Goal: Information Seeking & Learning: Learn about a topic

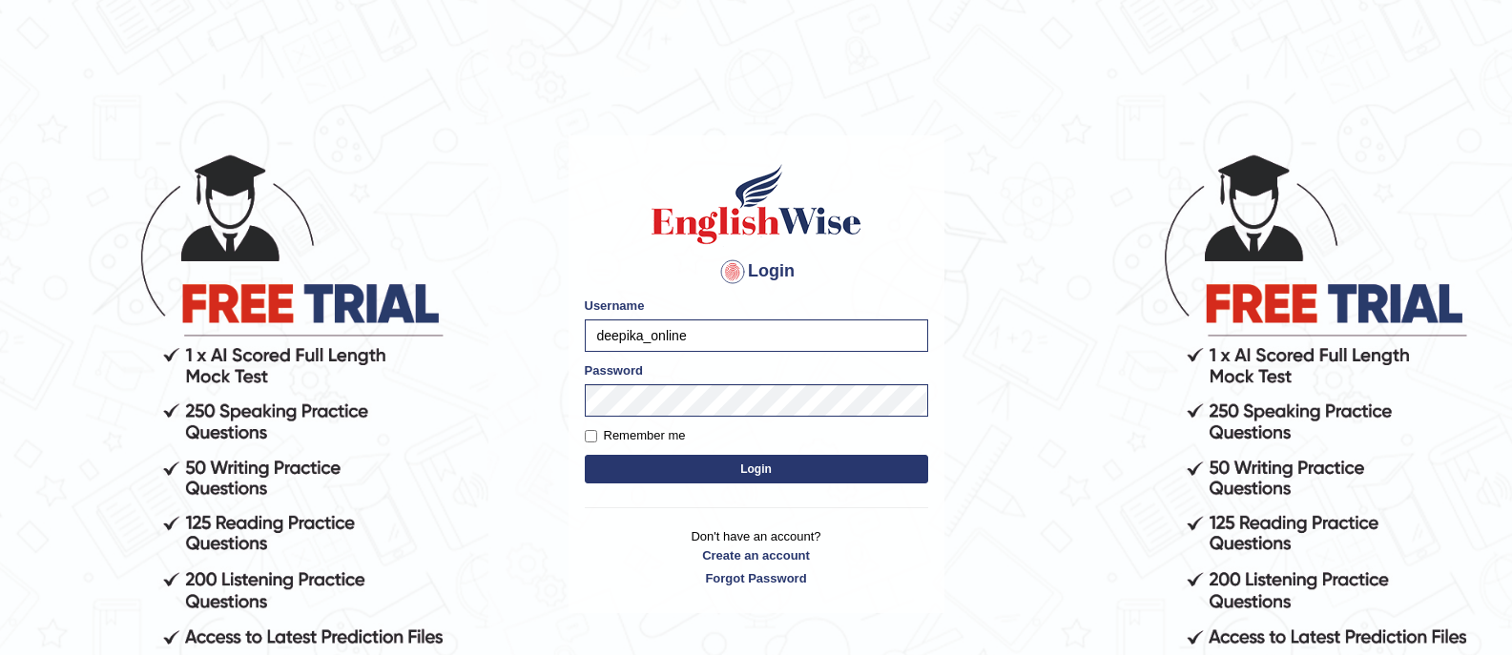
type input "deepika_online"
click at [652, 469] on button "Login" at bounding box center [756, 469] width 343 height 29
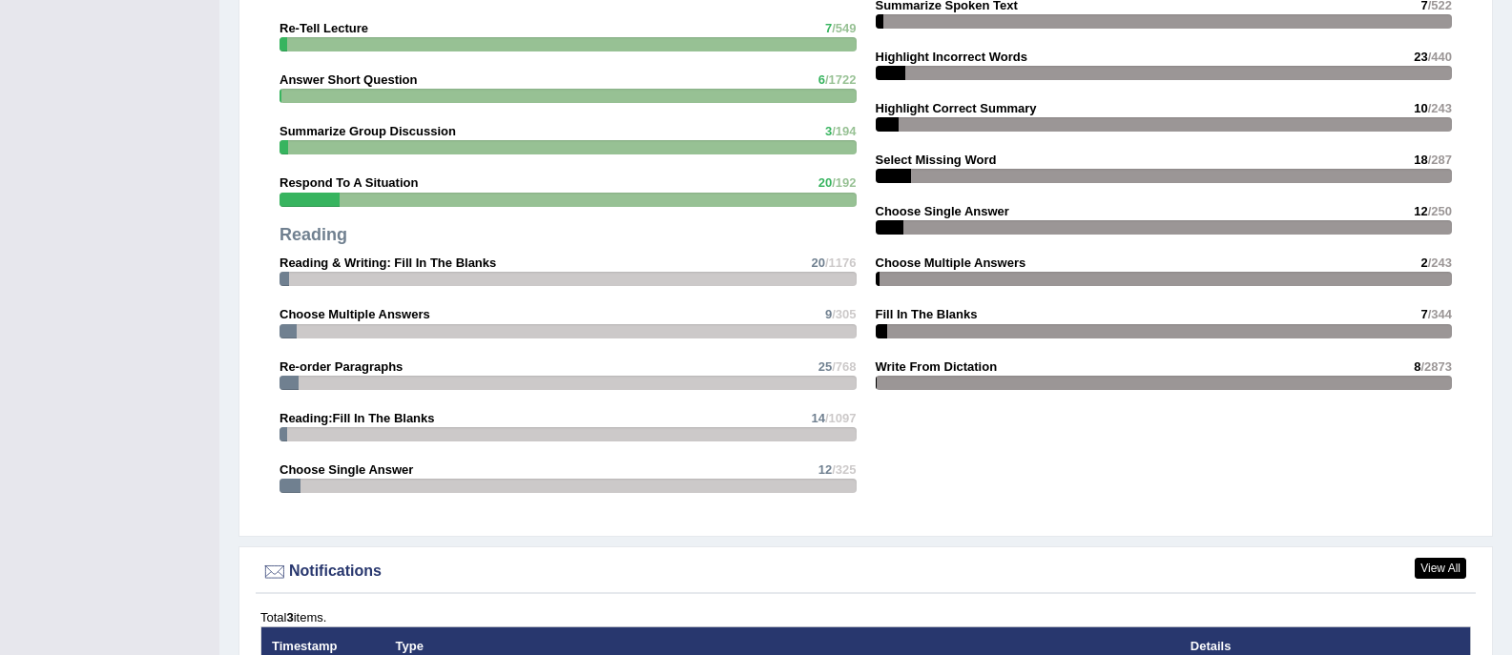
scroll to position [2484, 0]
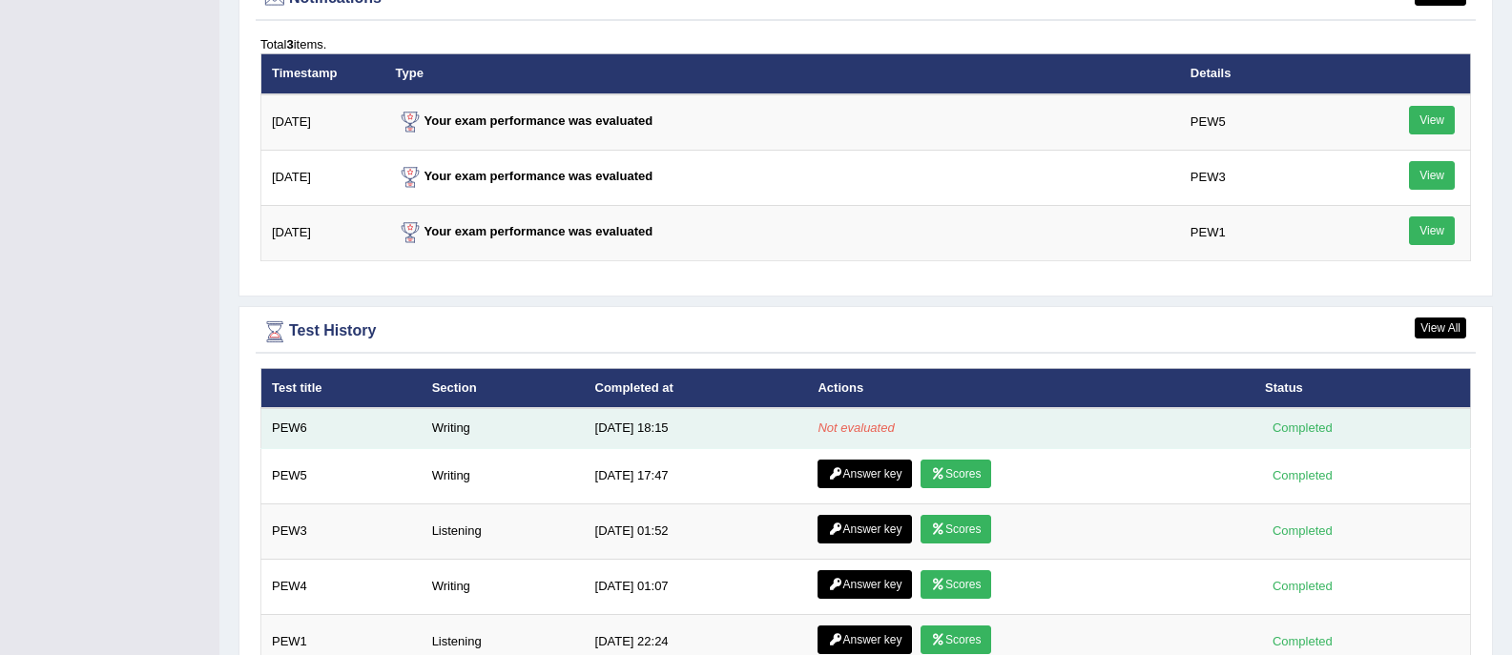
click at [849, 429] on em "Not evaluated" at bounding box center [855, 428] width 76 height 14
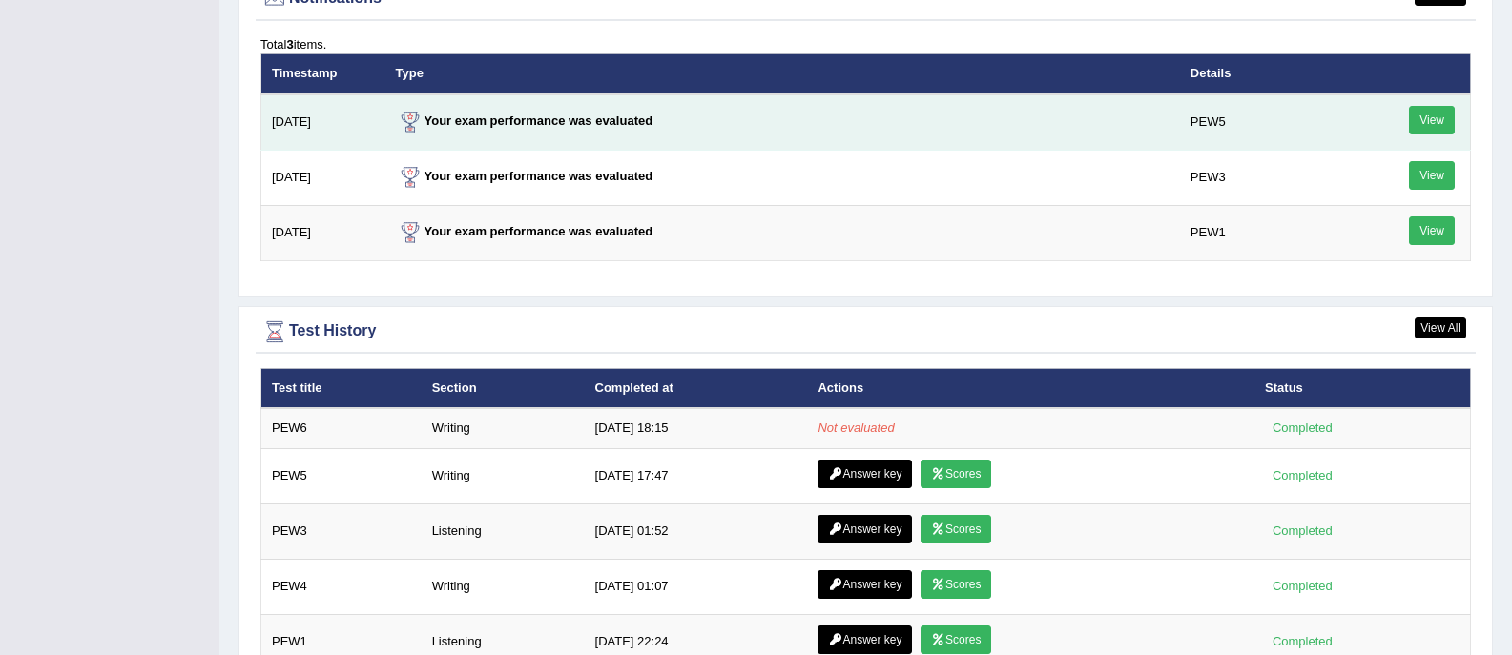
click at [1427, 118] on link "View" at bounding box center [1432, 120] width 46 height 29
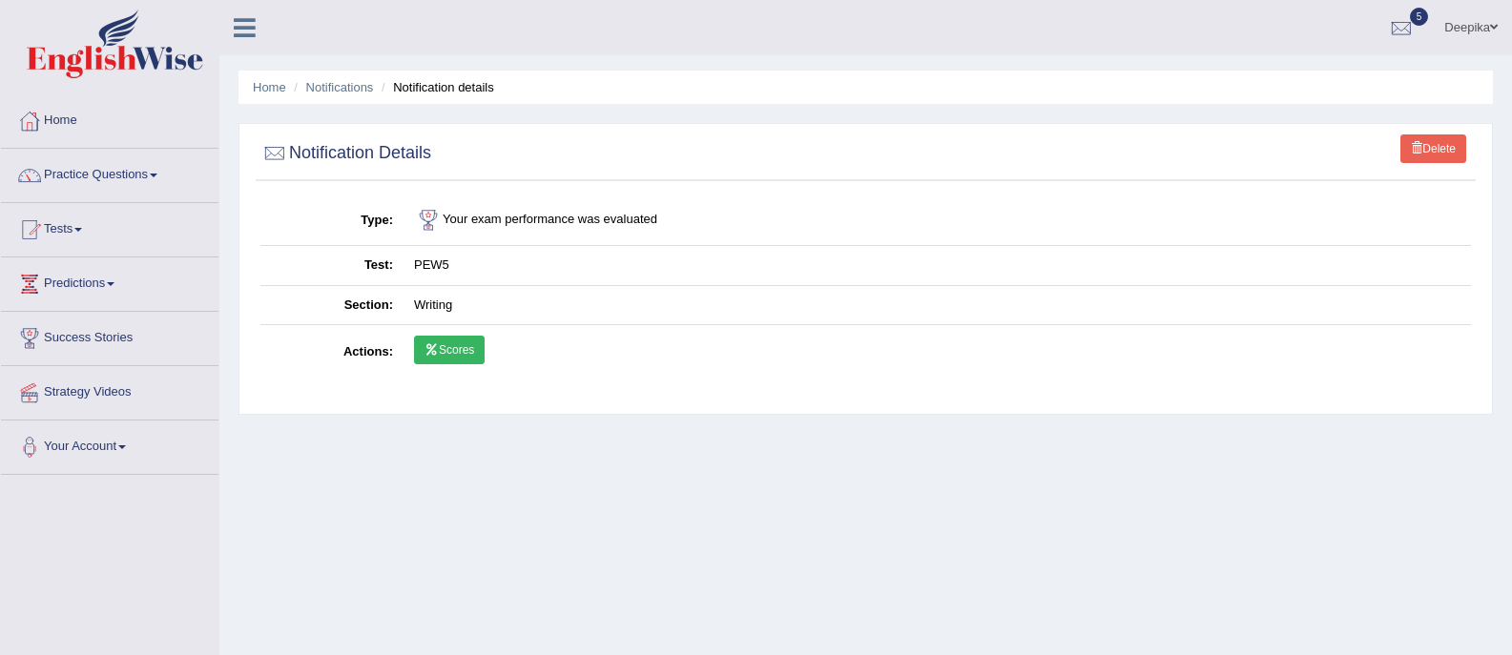
click at [459, 344] on link "Scores" at bounding box center [449, 350] width 71 height 29
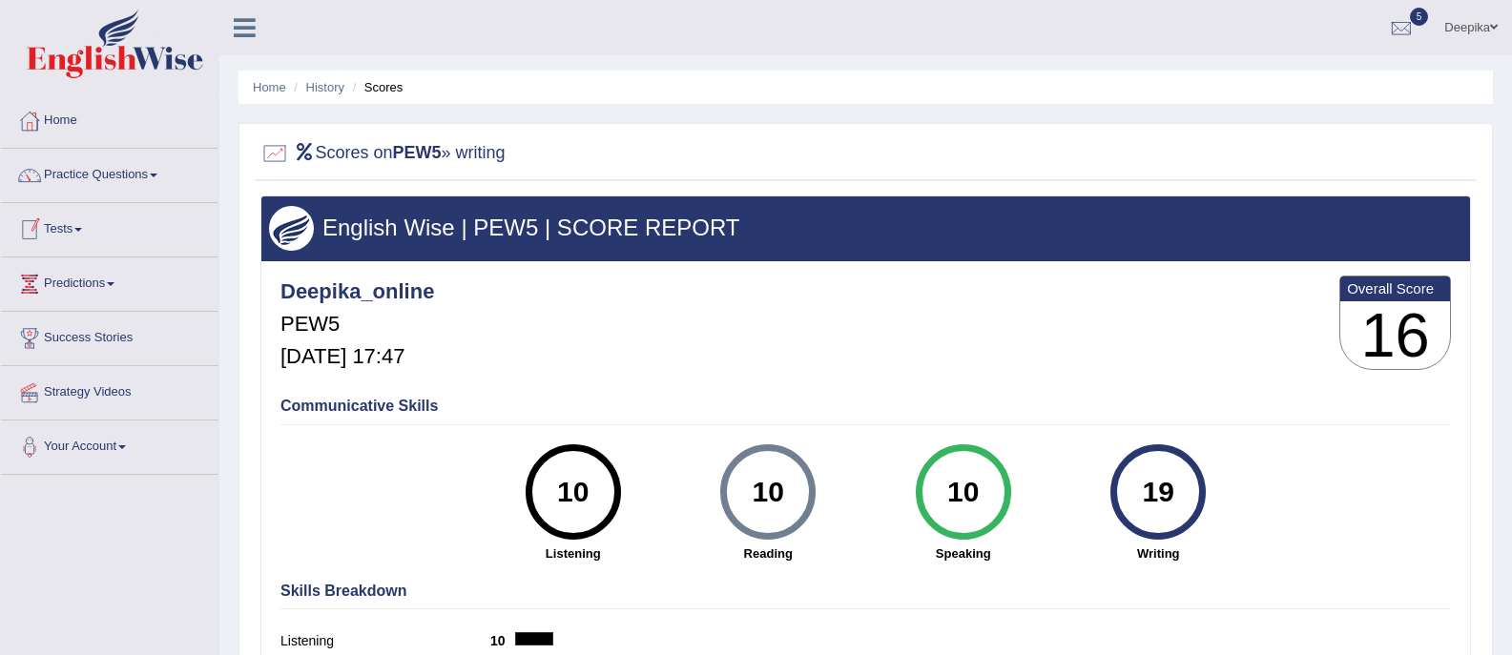
click at [90, 233] on link "Tests" at bounding box center [109, 227] width 217 height 48
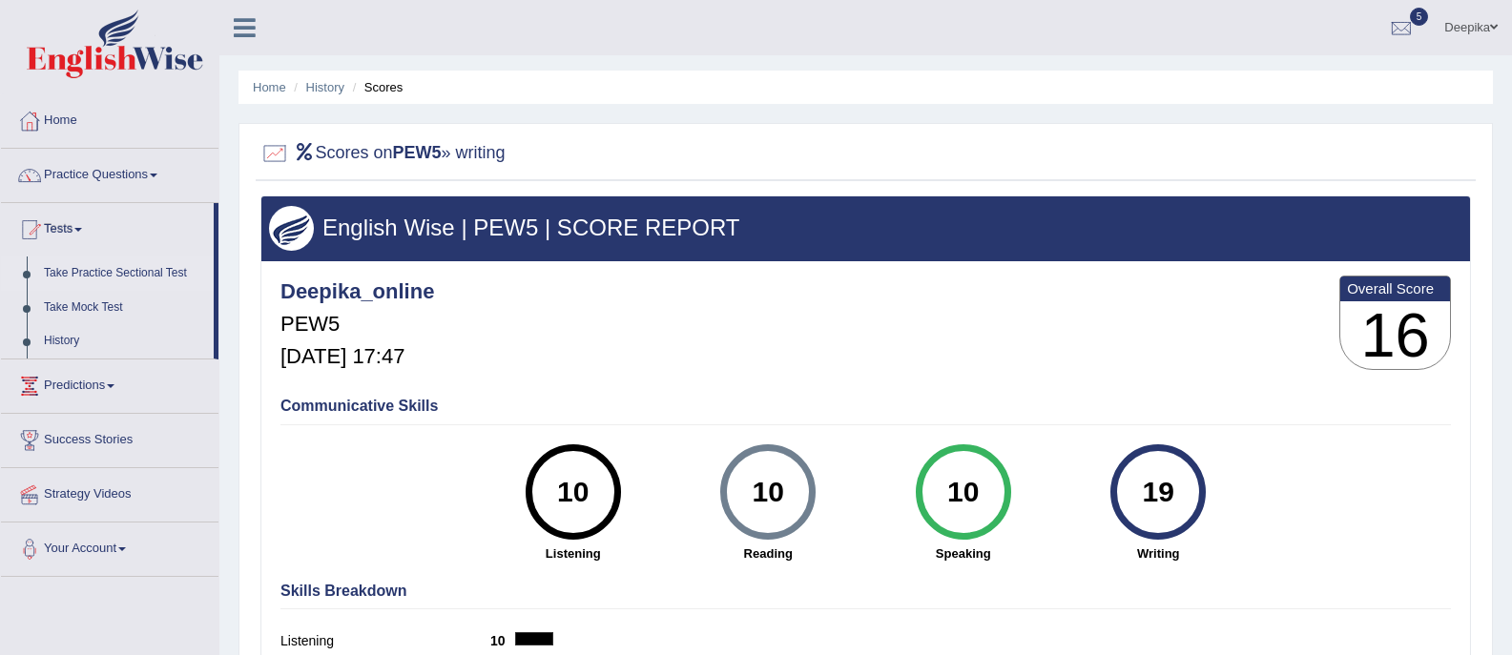
click at [88, 275] on link "Take Practice Sectional Test" at bounding box center [124, 274] width 178 height 34
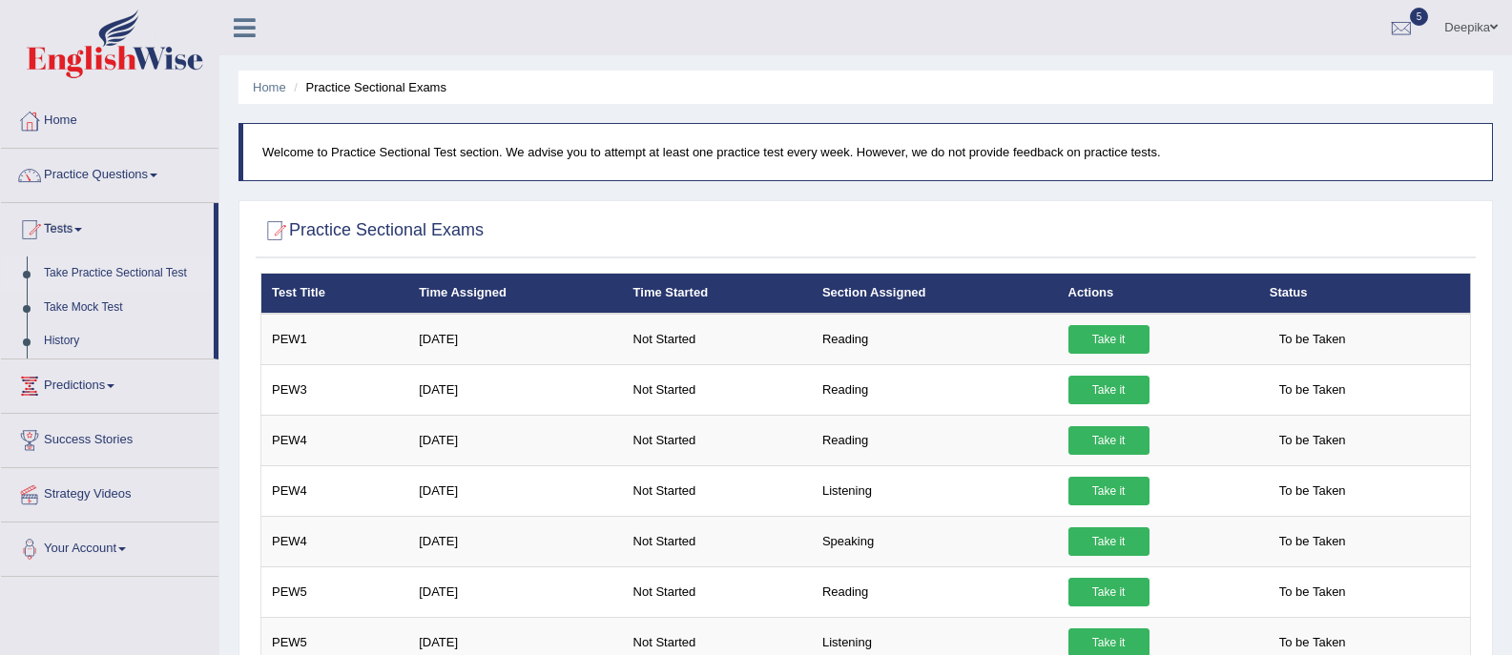
click at [155, 178] on link "Practice Questions" at bounding box center [109, 173] width 217 height 48
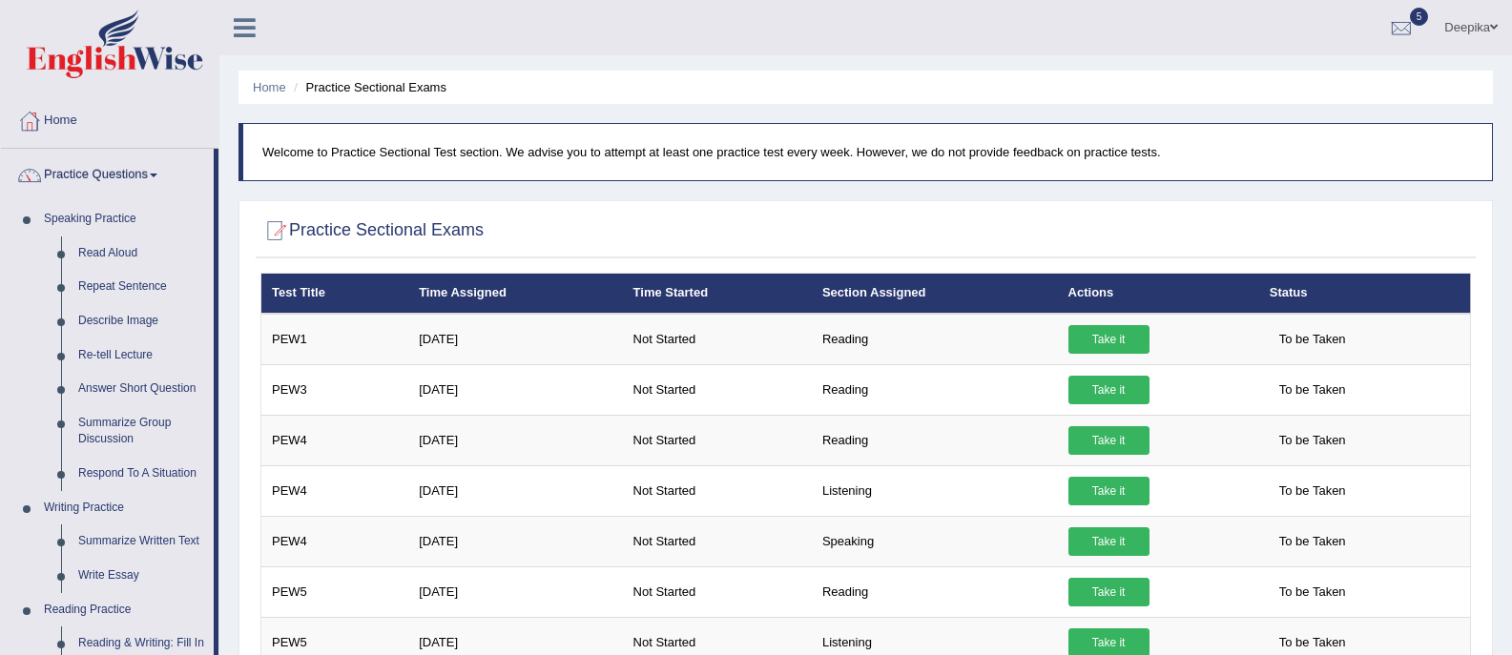
scroll to position [573, 0]
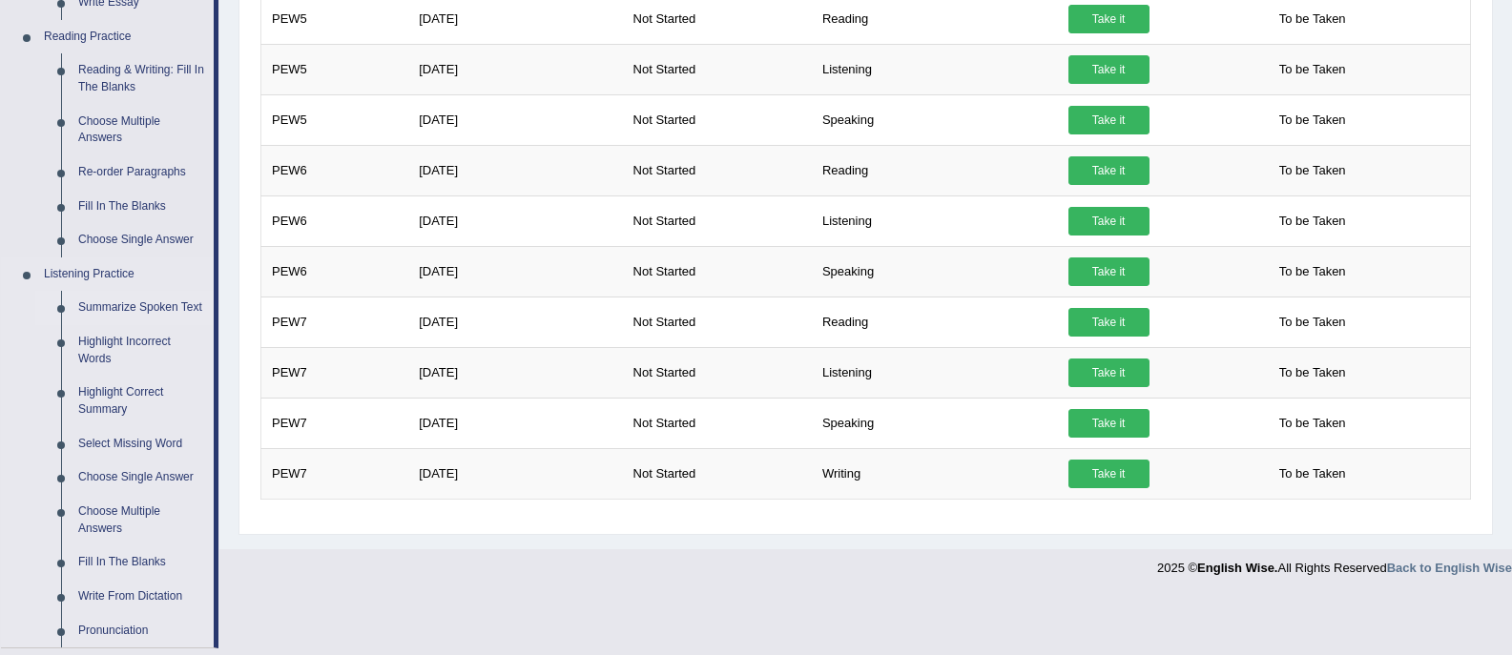
click at [107, 314] on link "Summarize Spoken Text" at bounding box center [142, 308] width 144 height 34
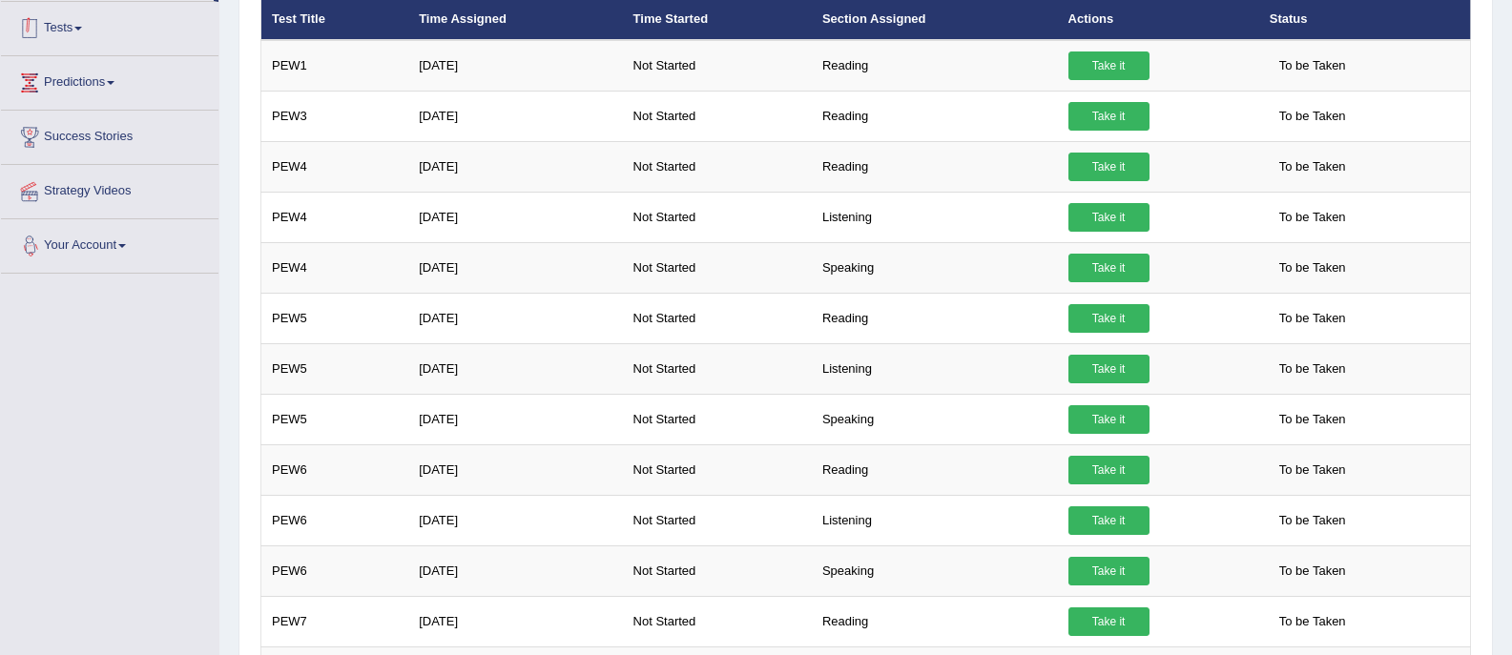
scroll to position [515, 0]
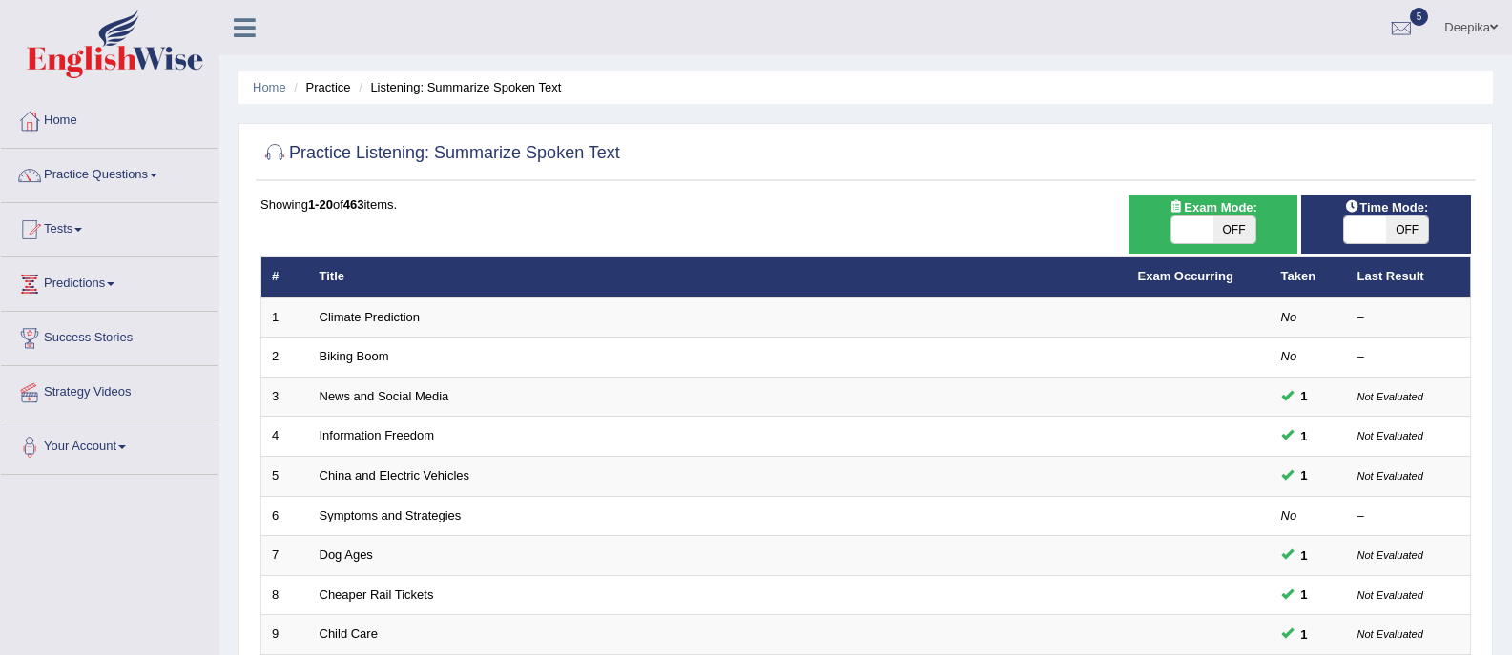
scroll to position [573, 0]
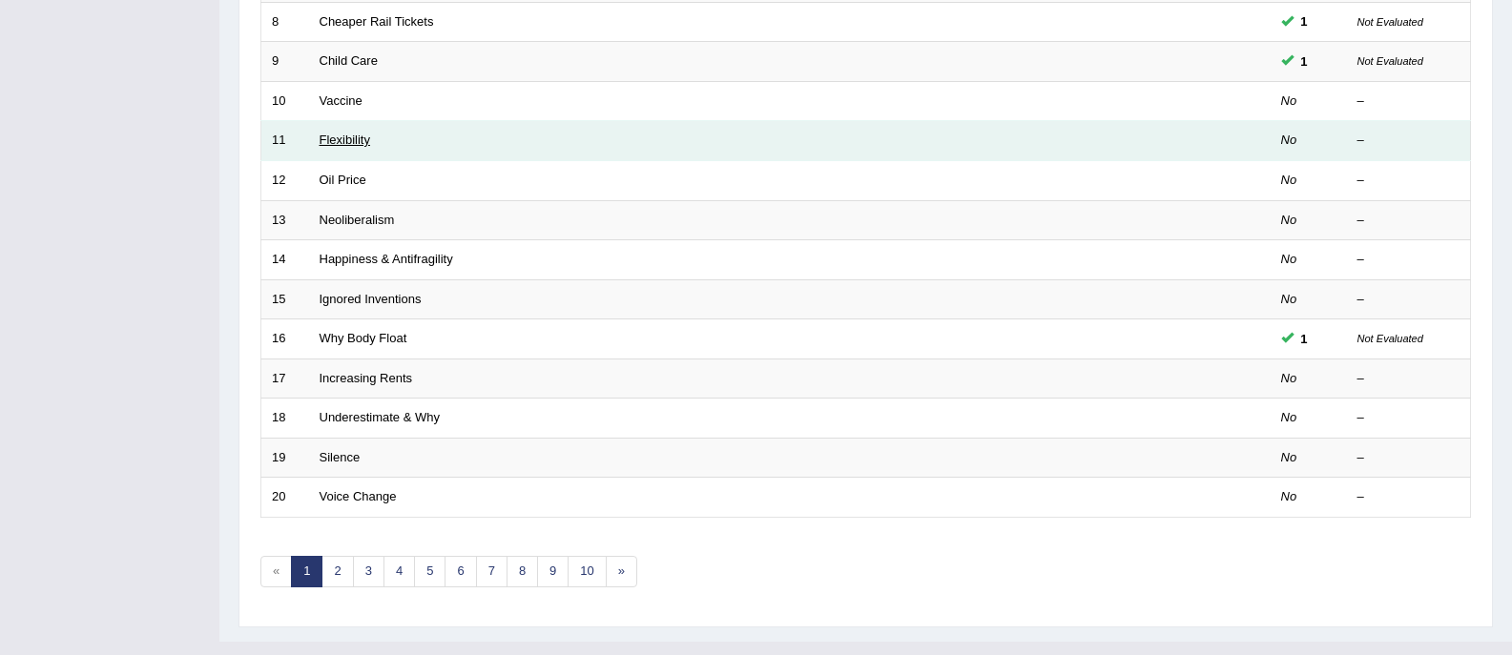
click at [344, 141] on link "Flexibility" at bounding box center [345, 140] width 51 height 14
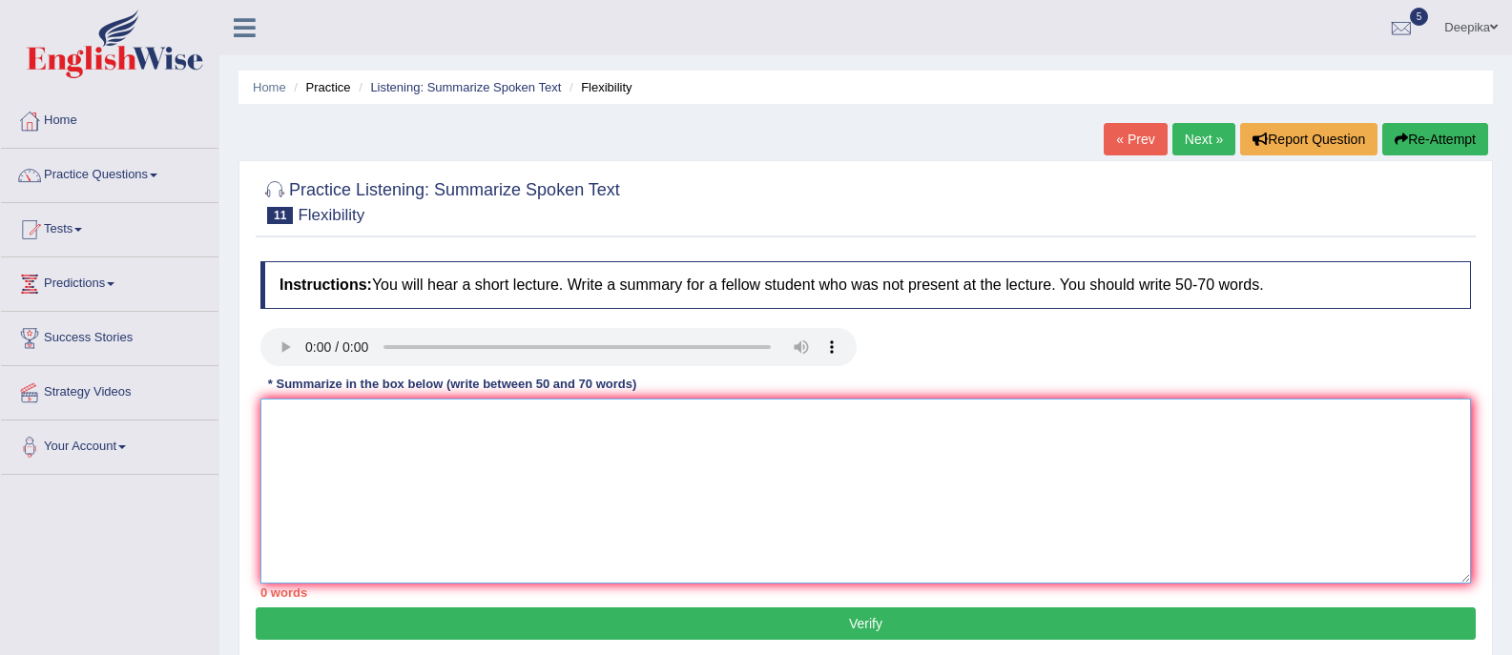
click at [285, 423] on textarea at bounding box center [865, 491] width 1210 height 185
click at [274, 422] on textarea "Actions an fellings suition change just behare and" at bounding box center [865, 491] width 1210 height 185
click at [612, 418] on textarea "in point you Actions an fellings suition change just behare and" at bounding box center [865, 491] width 1210 height 185
click at [648, 416] on textarea "in point you Actions an fellings suition change just behave and" at bounding box center [865, 491] width 1210 height 185
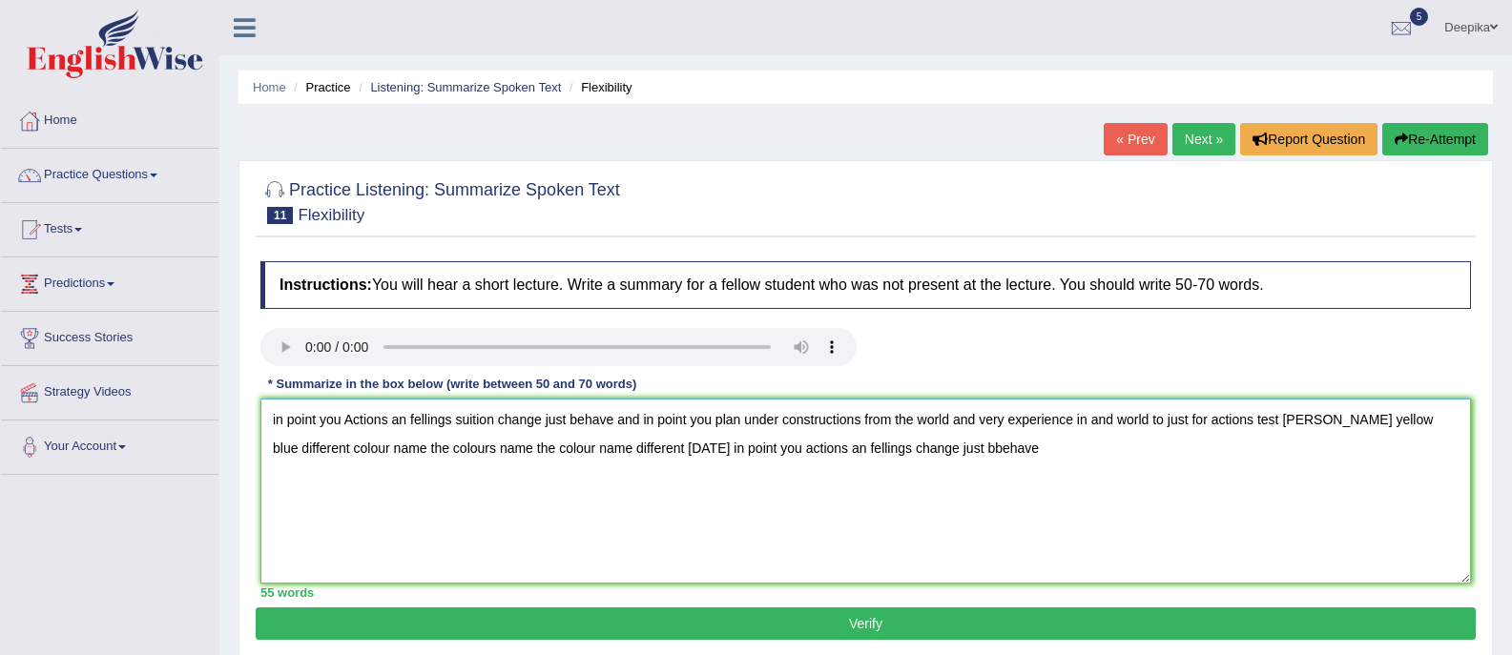
click at [957, 444] on textarea "in point you Actions an fellings suition change just behave and in point you pl…" at bounding box center [865, 491] width 1210 height 185
click at [993, 444] on textarea "in point you Actions an fellings suition change just behave and in point you pl…" at bounding box center [865, 491] width 1210 height 185
type textarea "in point you Actions an fellings suition change just behave and in point you pl…"
click at [889, 625] on button "Verify" at bounding box center [866, 624] width 1220 height 32
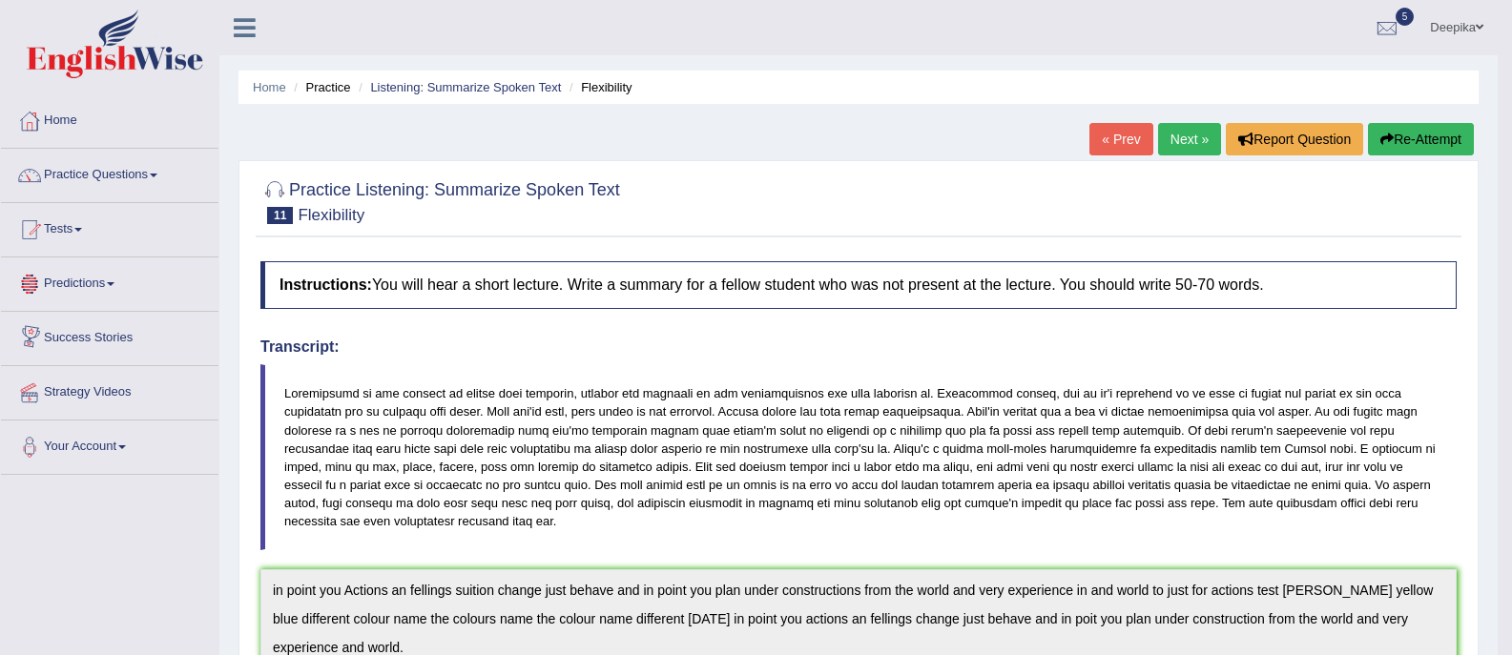
click at [67, 238] on link "Tests" at bounding box center [109, 227] width 217 height 48
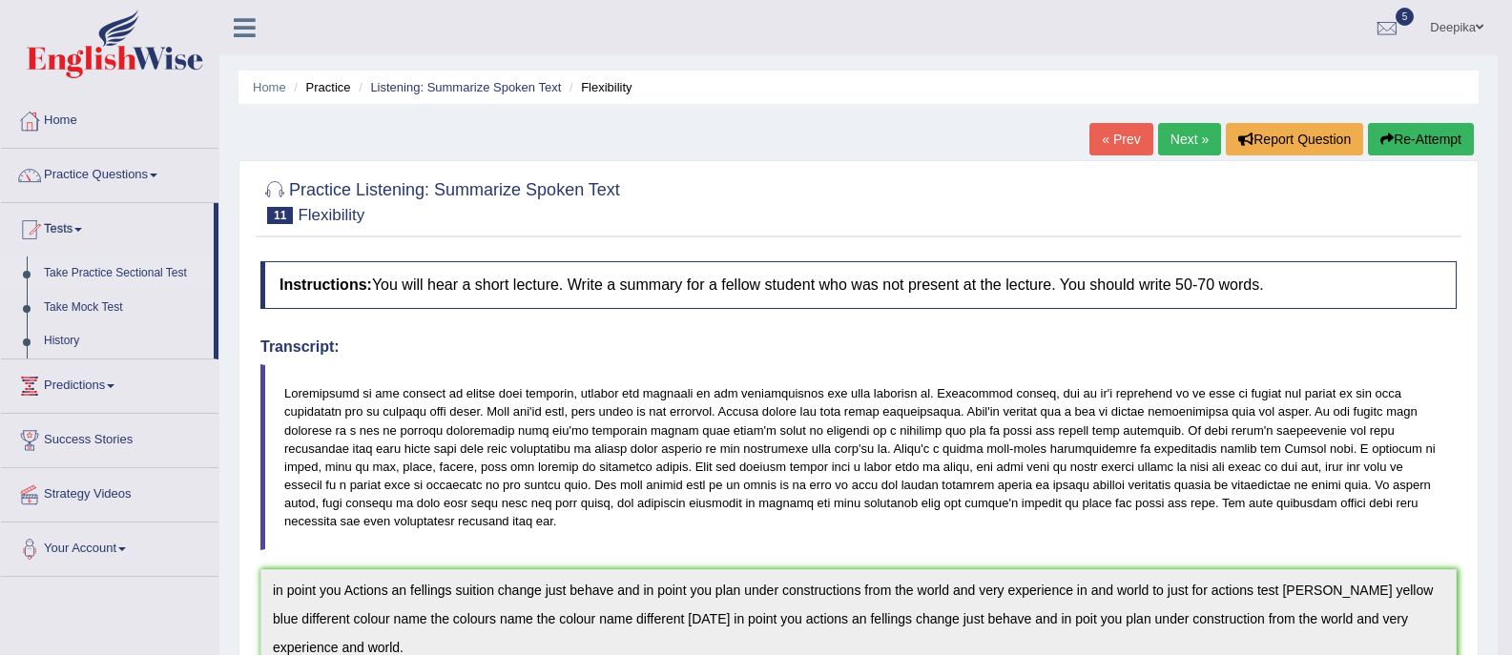
click at [105, 274] on link "Take Practice Sectional Test" at bounding box center [124, 274] width 178 height 34
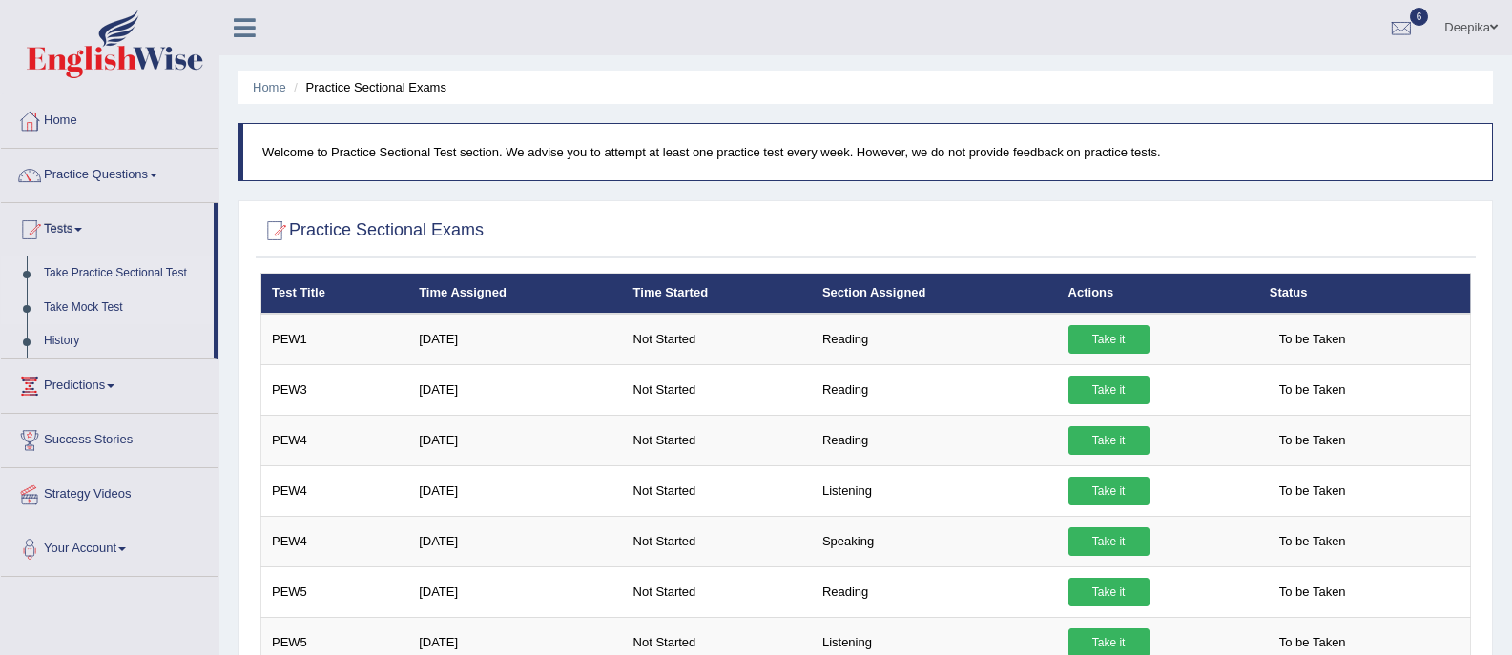
click at [120, 307] on link "Take Mock Test" at bounding box center [124, 308] width 178 height 34
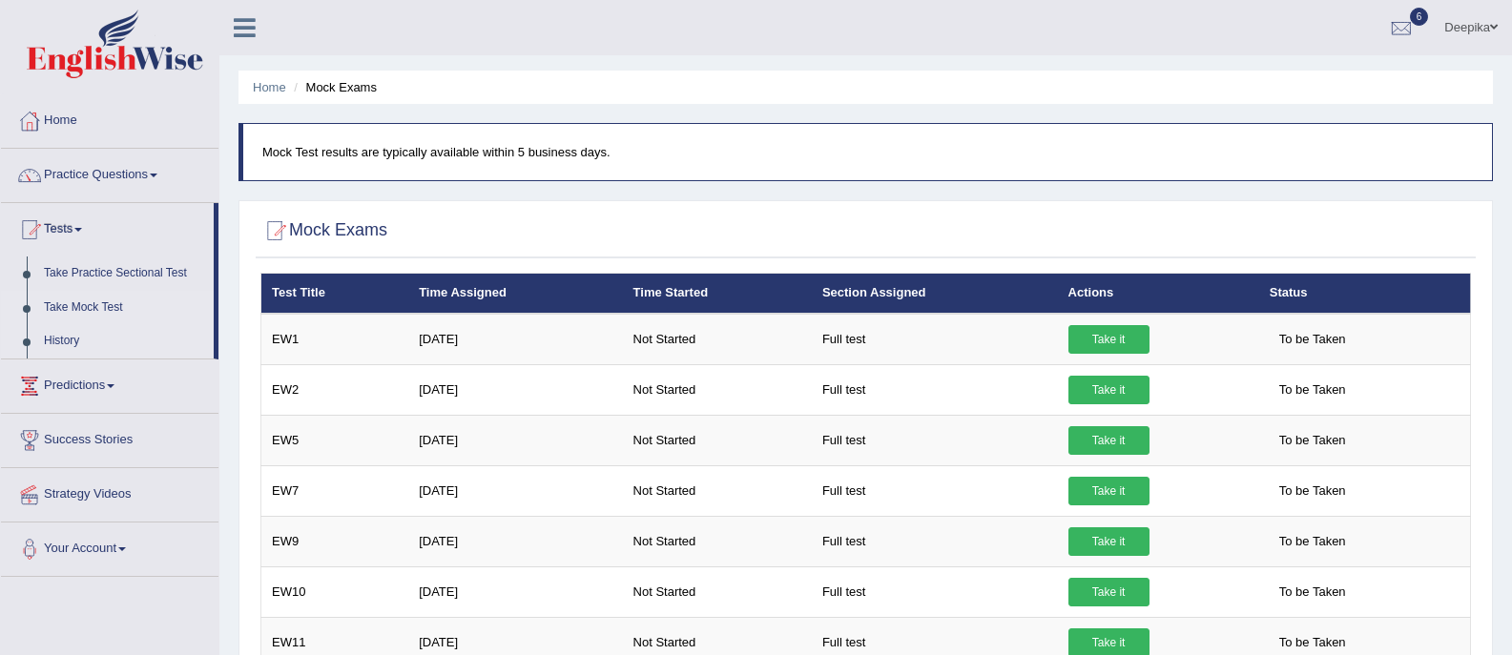
click at [74, 337] on link "History" at bounding box center [124, 341] width 178 height 34
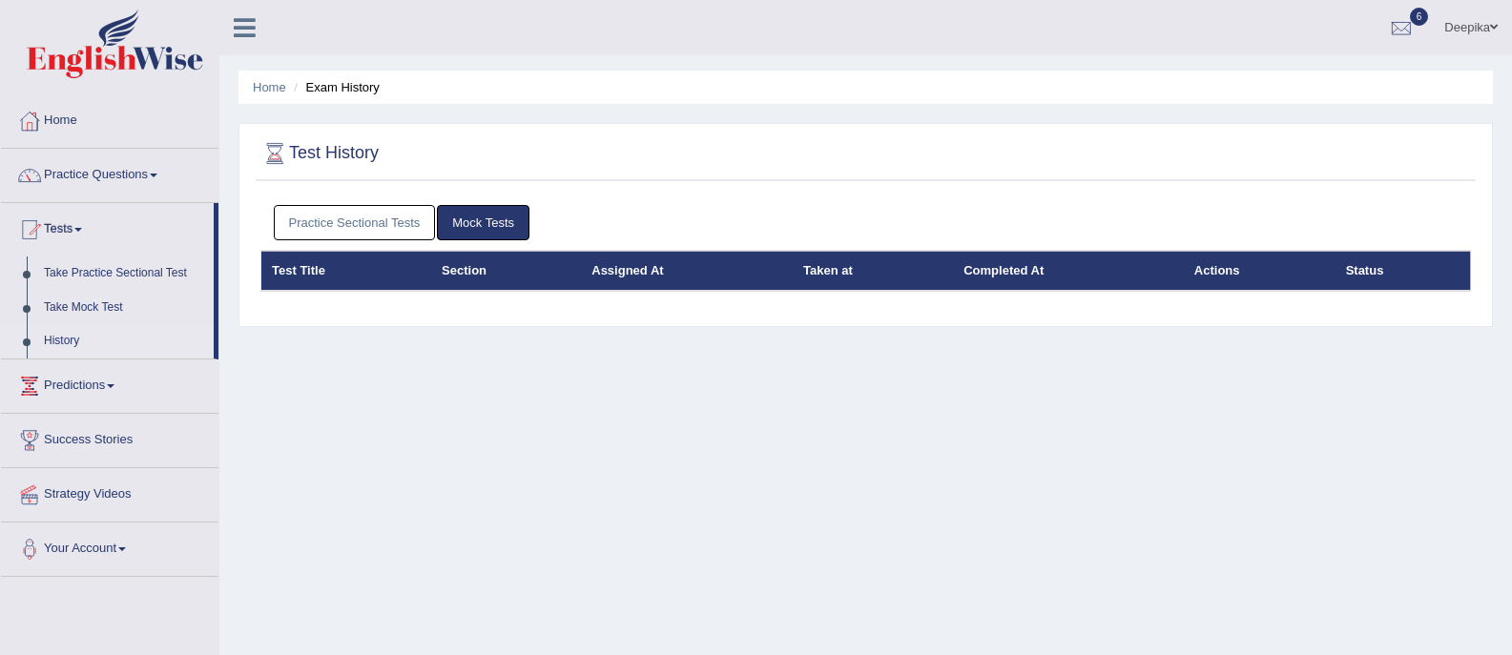
click at [363, 220] on link "Practice Sectional Tests" at bounding box center [355, 222] width 162 height 35
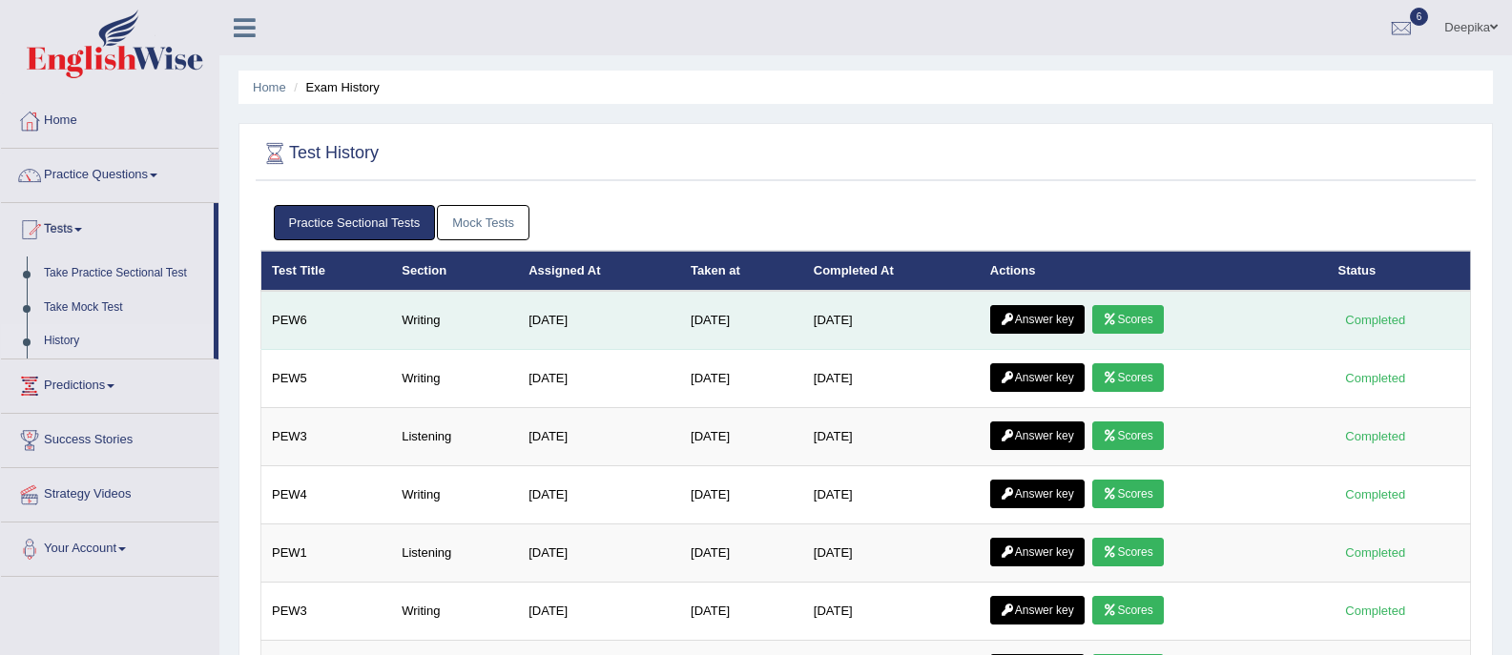
click at [1112, 318] on link "Scores" at bounding box center [1127, 319] width 71 height 29
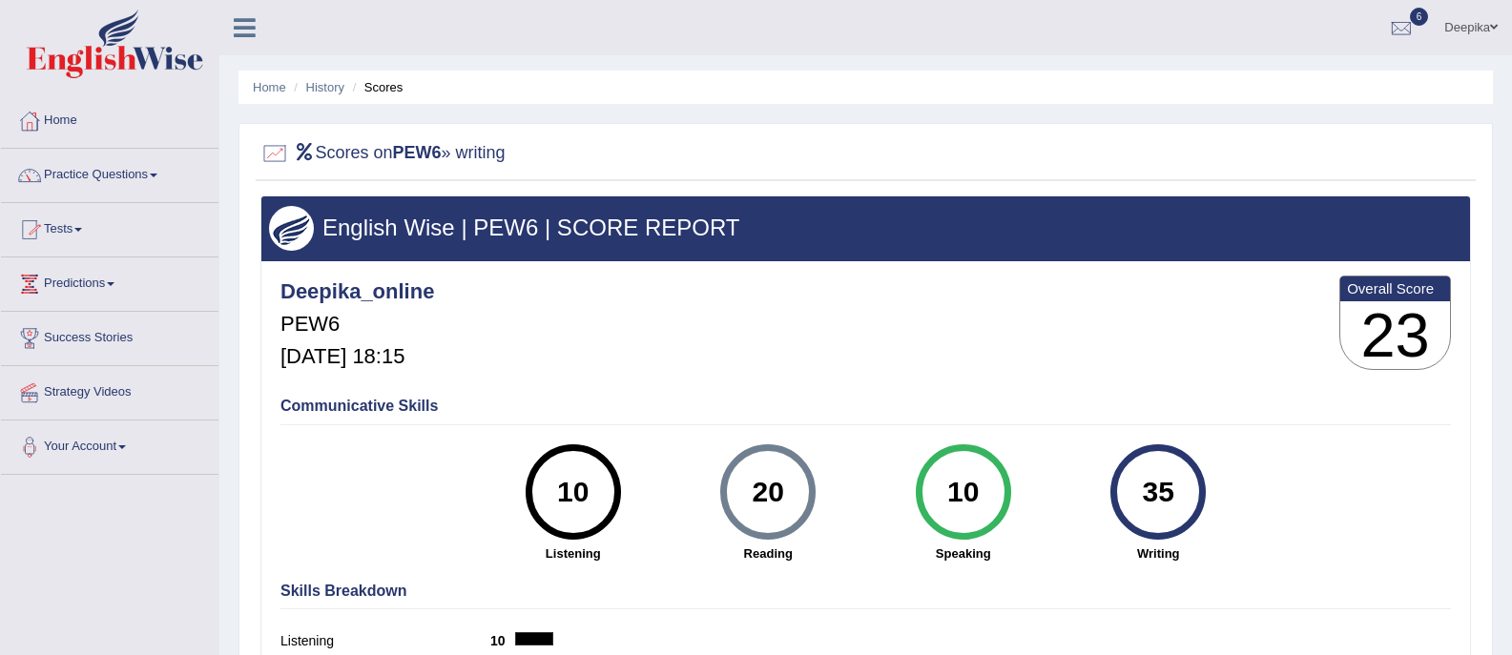
click at [158, 181] on link "Practice Questions" at bounding box center [109, 173] width 217 height 48
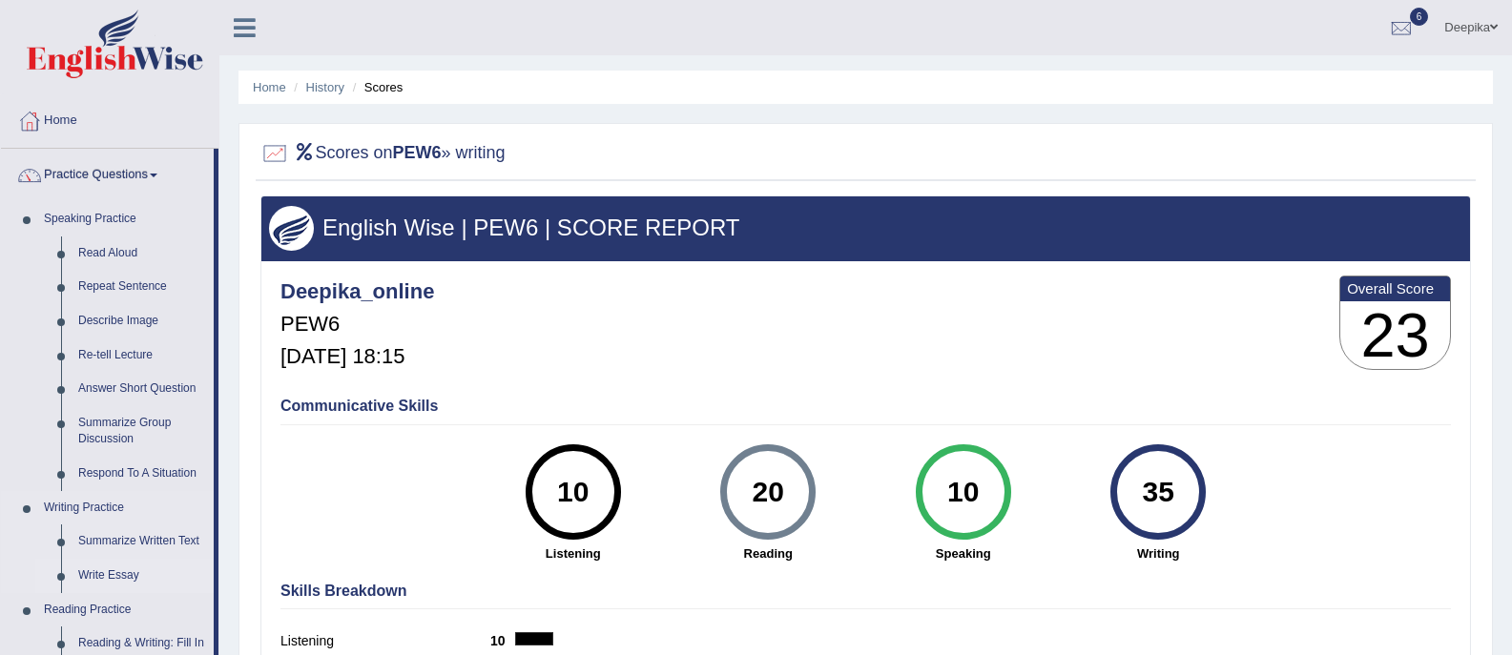
click at [124, 571] on link "Write Essay" at bounding box center [142, 576] width 144 height 34
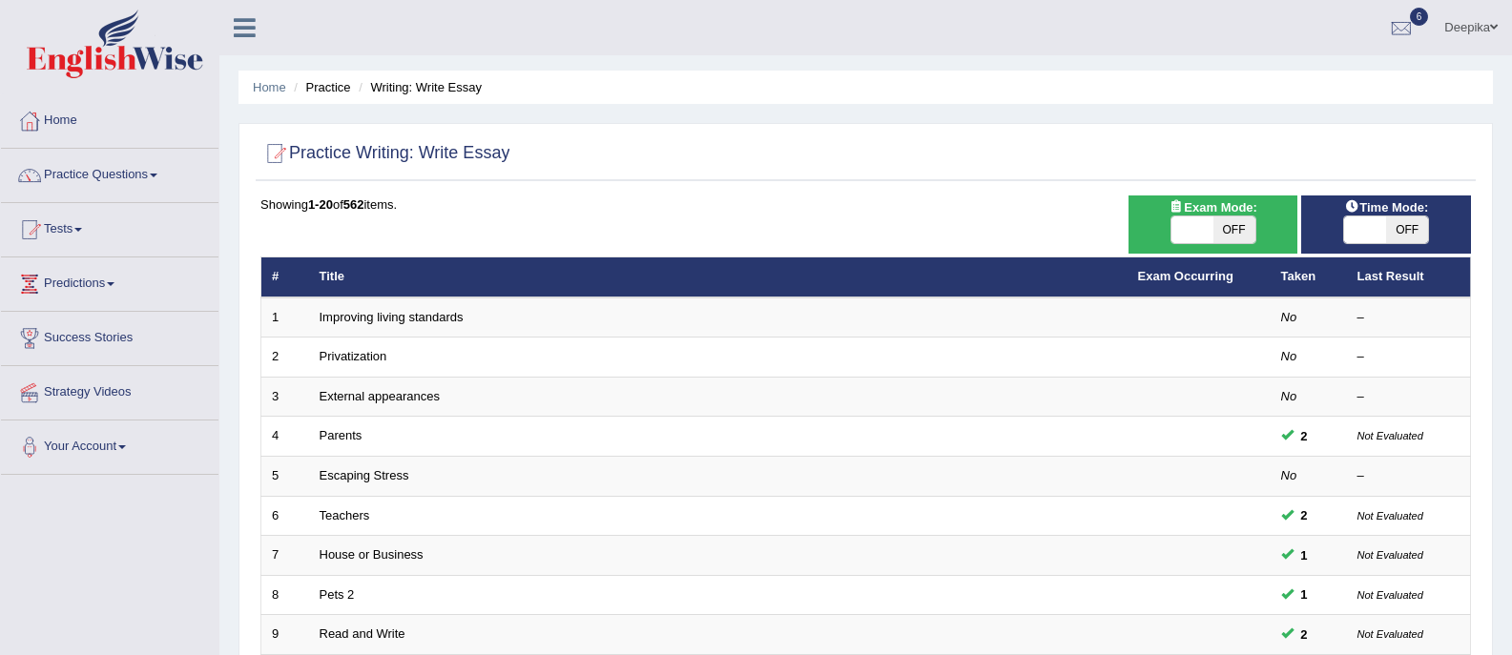
scroll to position [573, 0]
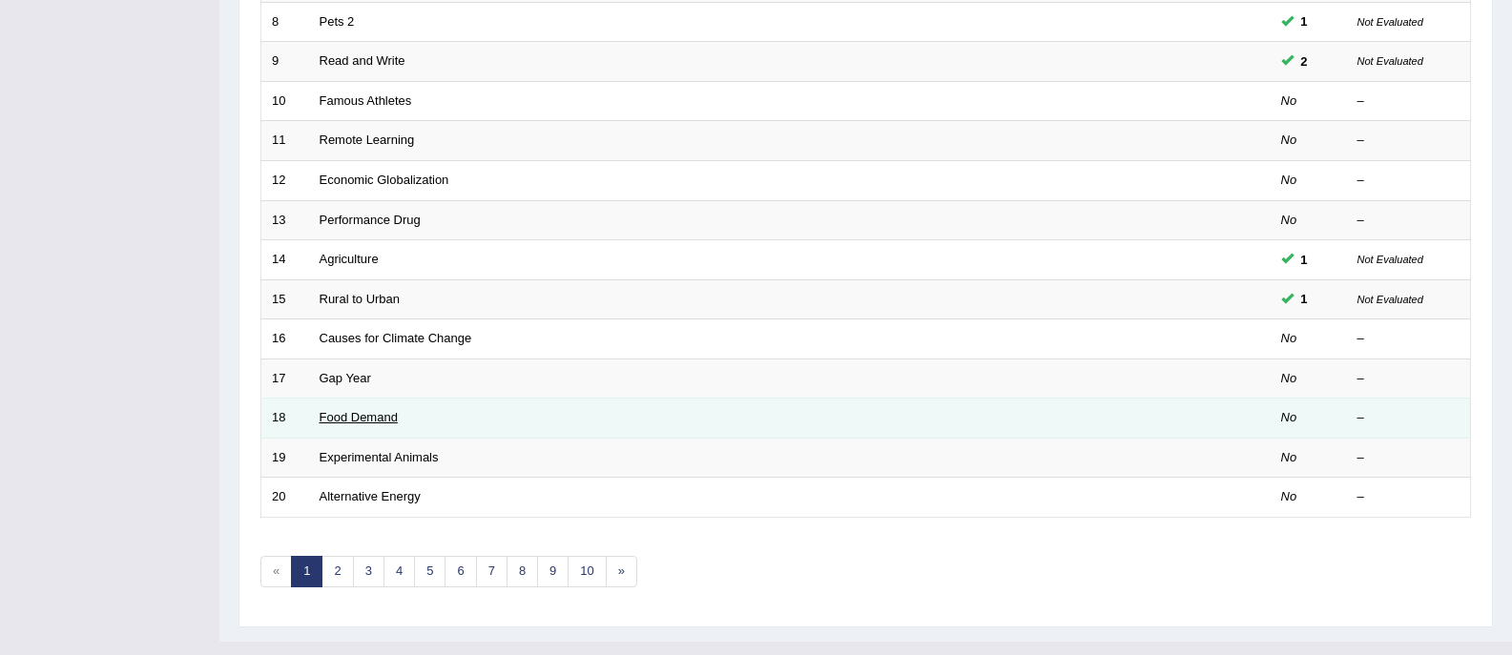
click at [371, 421] on link "Food Demand" at bounding box center [359, 417] width 78 height 14
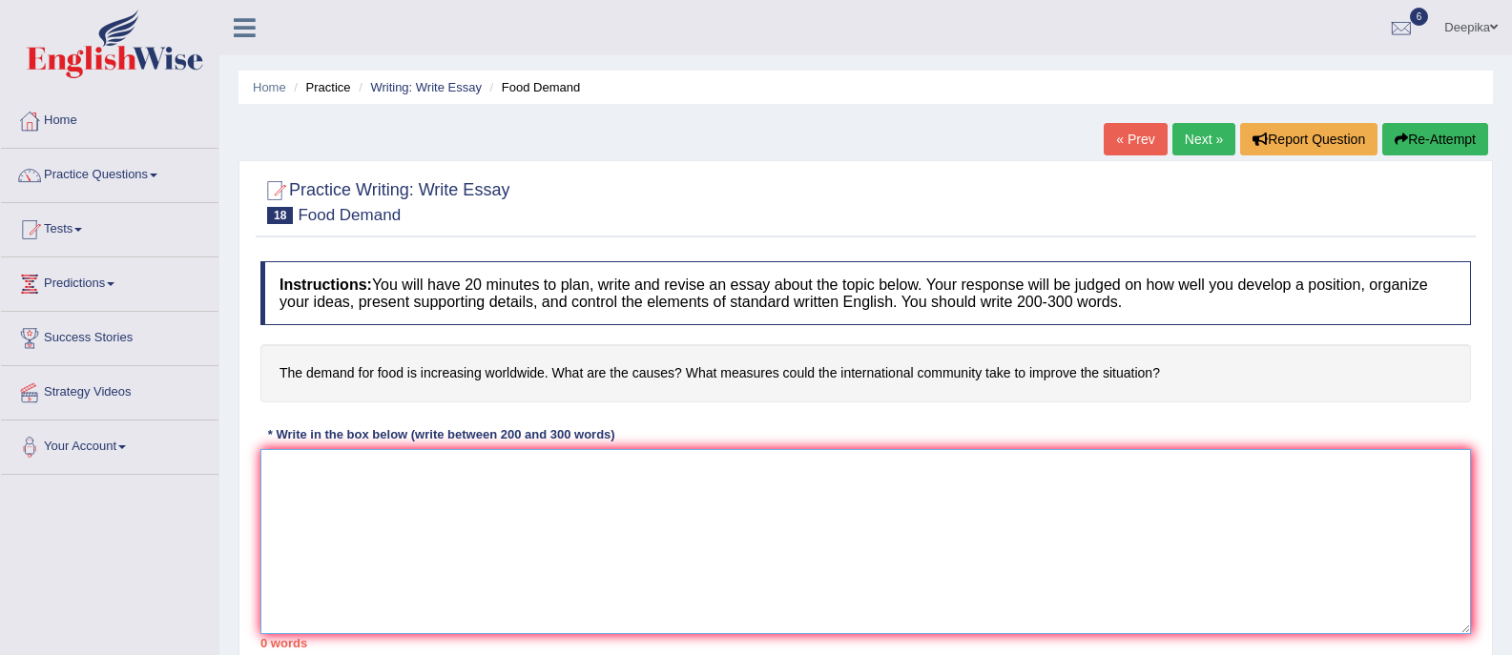
click at [308, 468] on textarea at bounding box center [865, 541] width 1210 height 185
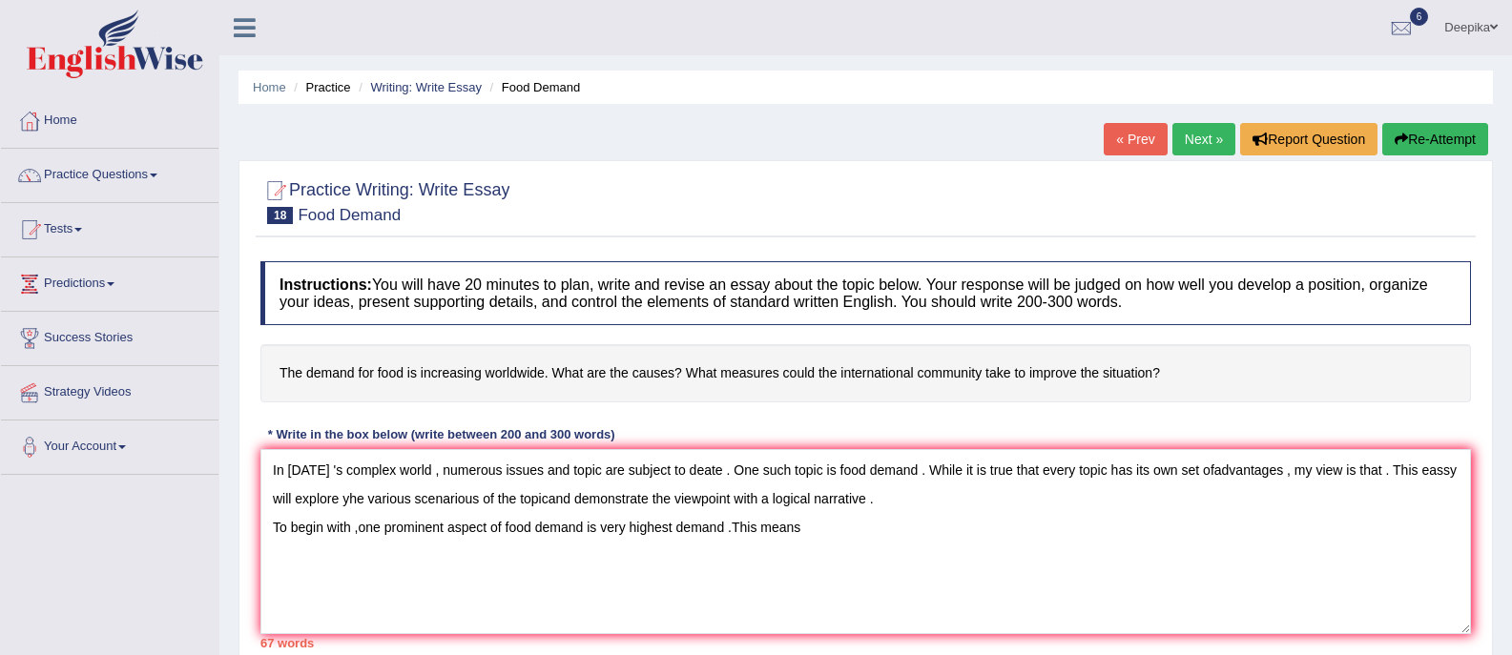
click at [0, 280] on div "Home Practice Questions Speaking Practice Read Aloud Repeat Sentence Describe I…" at bounding box center [110, 284] width 246 height 381
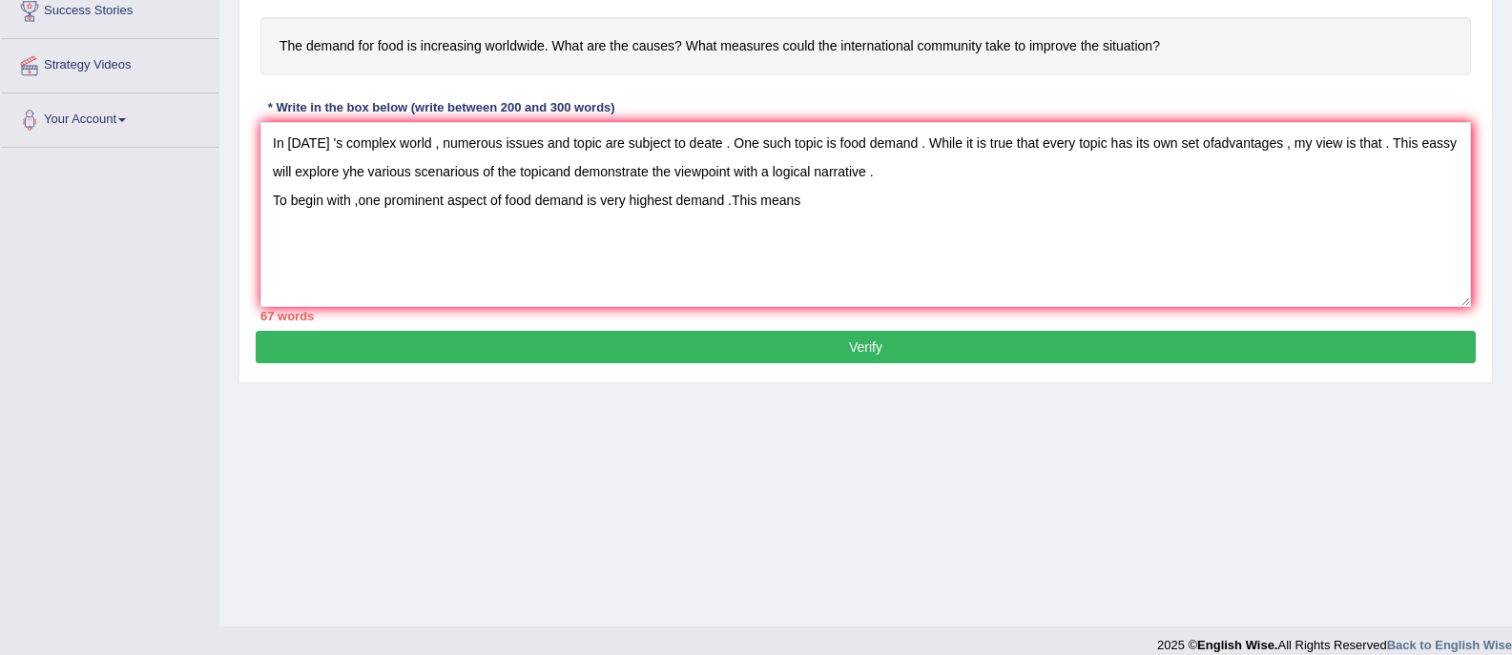
scroll to position [346, 0]
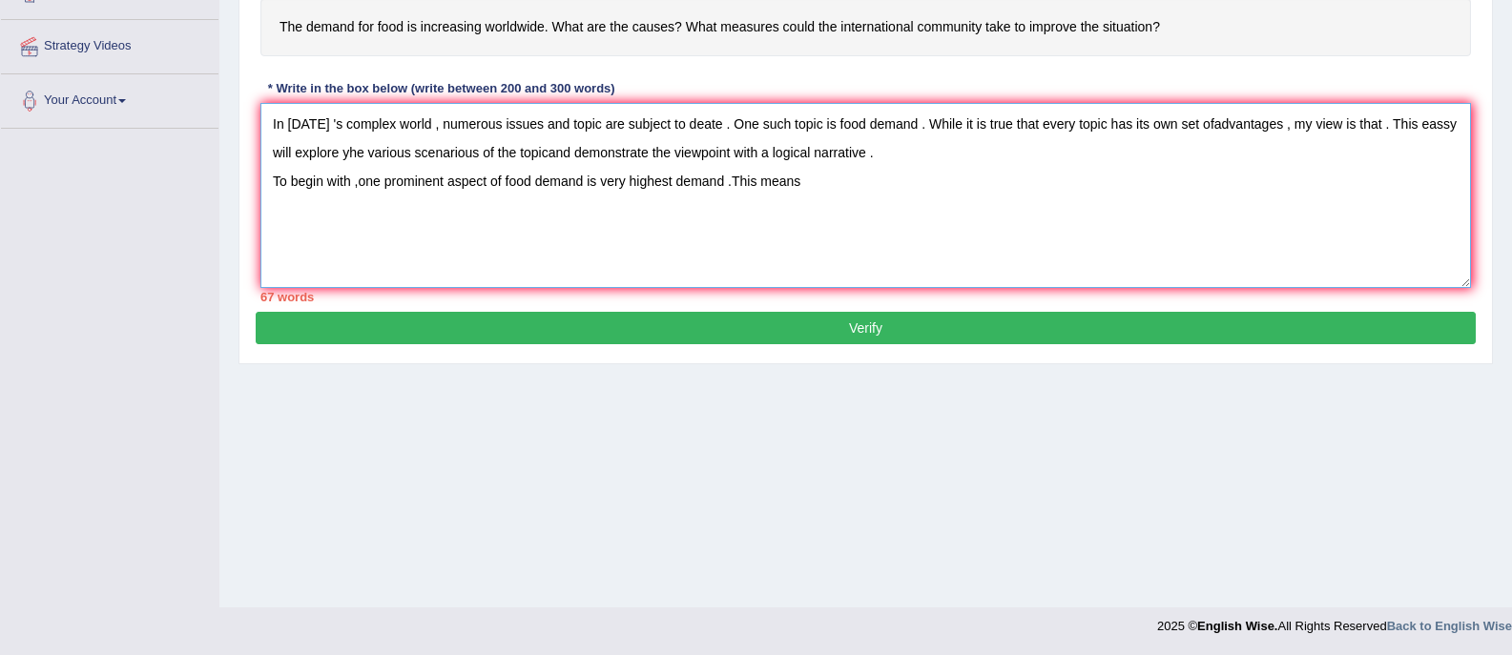
click at [547, 150] on textarea "In today 's complex world , numerous issues and topic are subject to deate . On…" at bounding box center [865, 195] width 1210 height 185
click at [836, 183] on textarea "In today 's complex world , numerous issues and topic are subject to deate . On…" at bounding box center [865, 195] width 1210 height 185
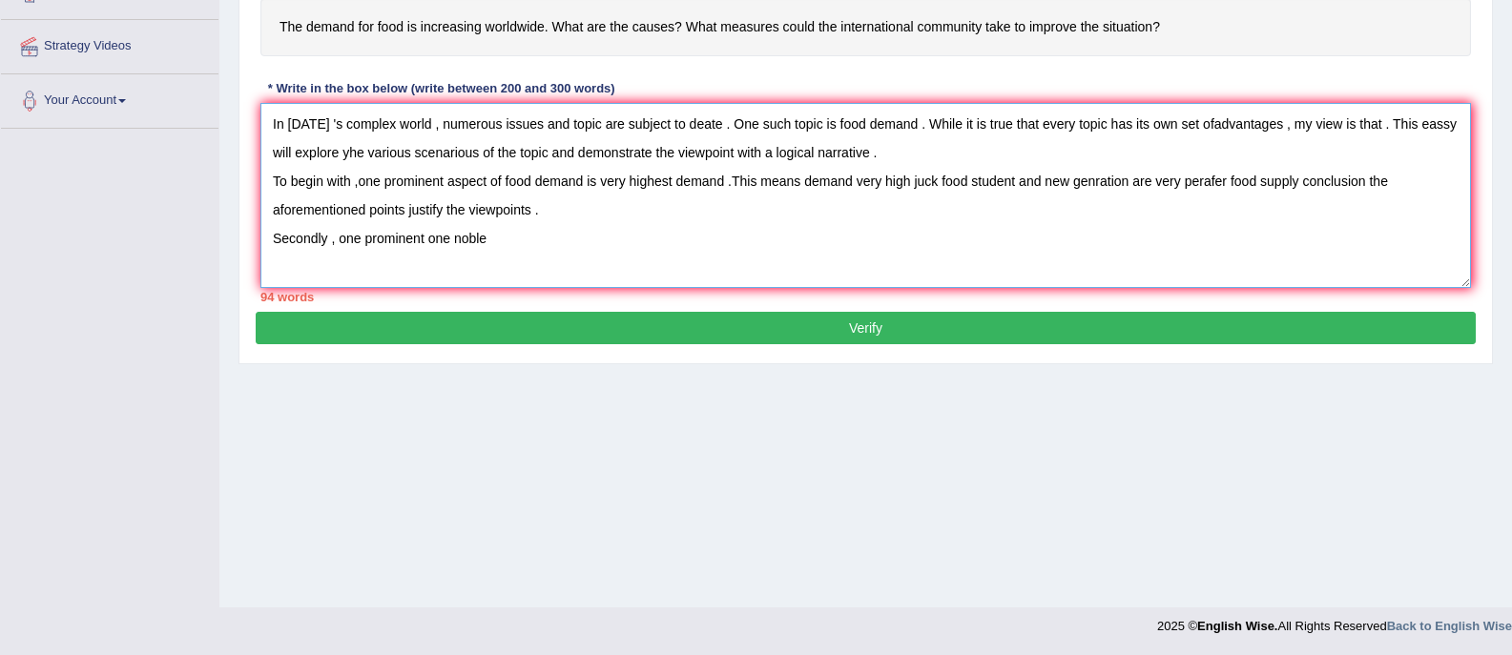
click at [488, 239] on textarea "In today 's complex world , numerous issues and topic are subject to deate . On…" at bounding box center [865, 195] width 1210 height 185
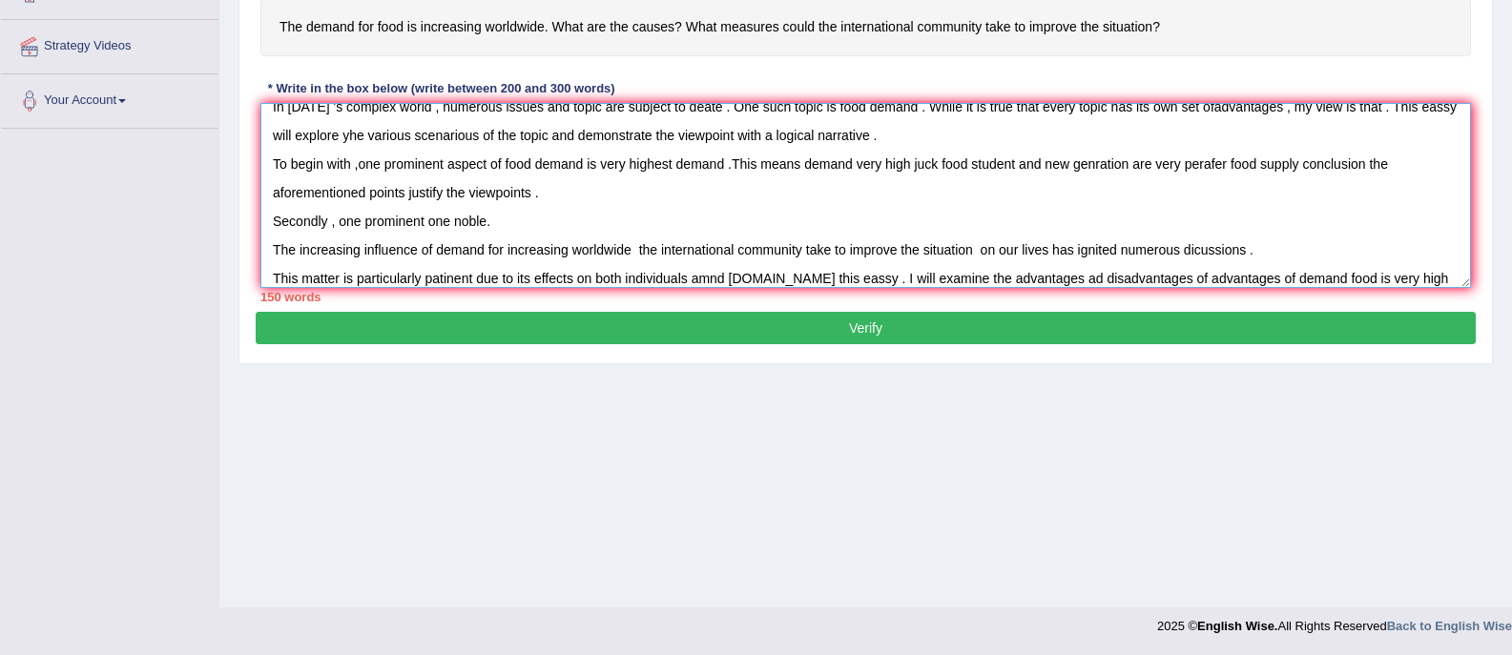
scroll to position [46, 0]
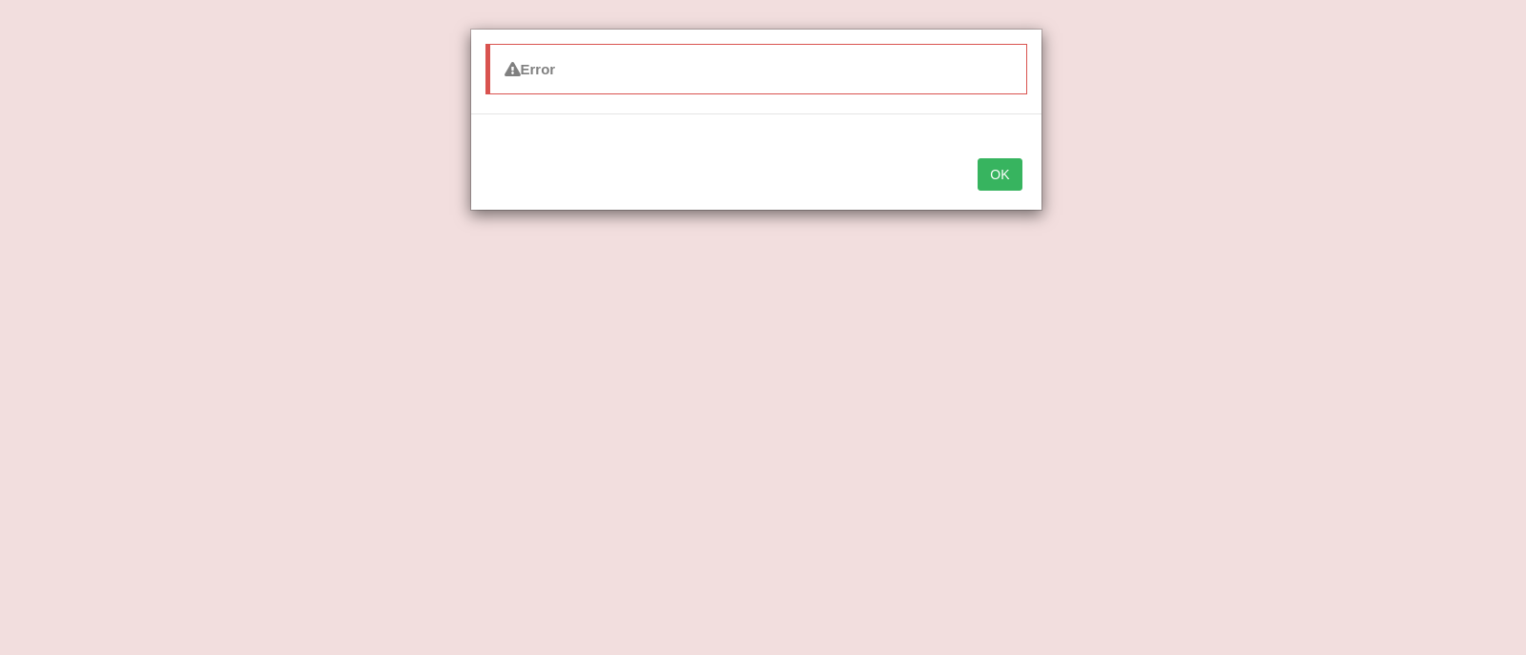
click at [1000, 179] on button "OK" at bounding box center [1000, 174] width 44 height 32
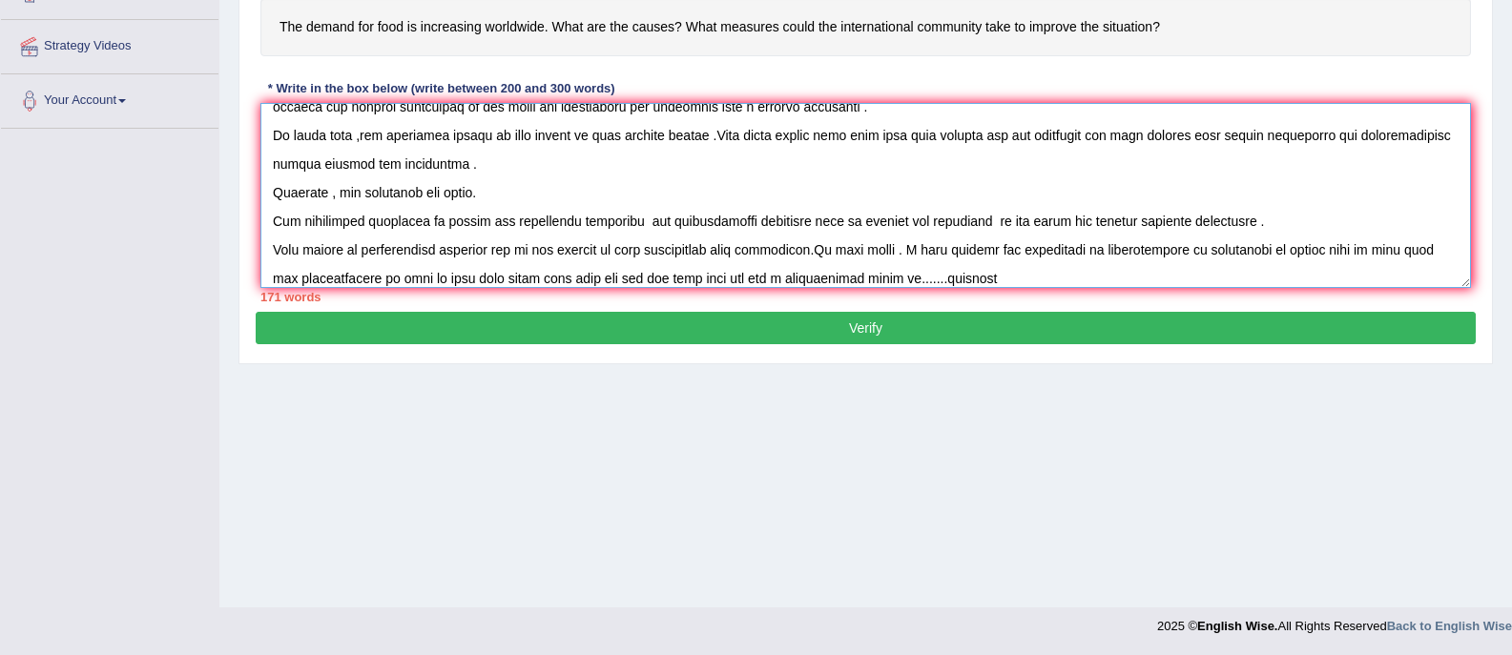
click at [983, 279] on textarea at bounding box center [865, 195] width 1210 height 185
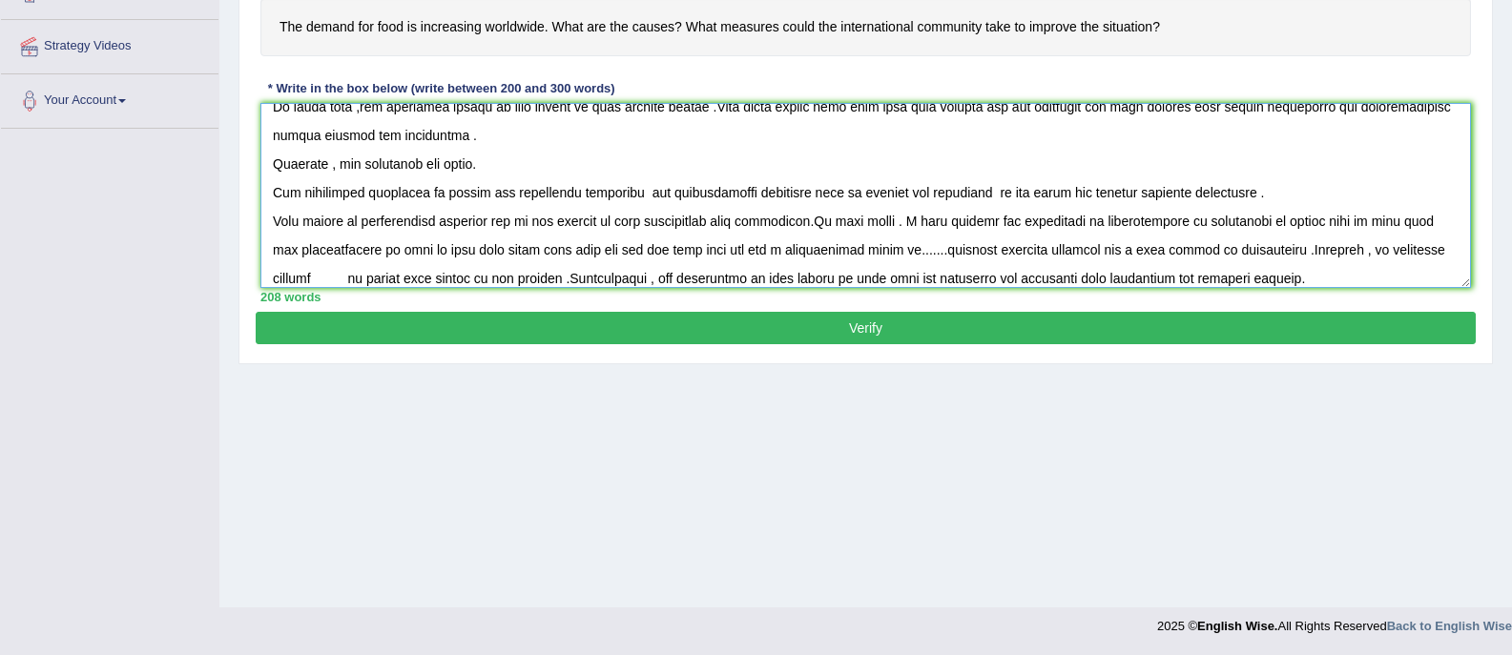
scroll to position [103, 0]
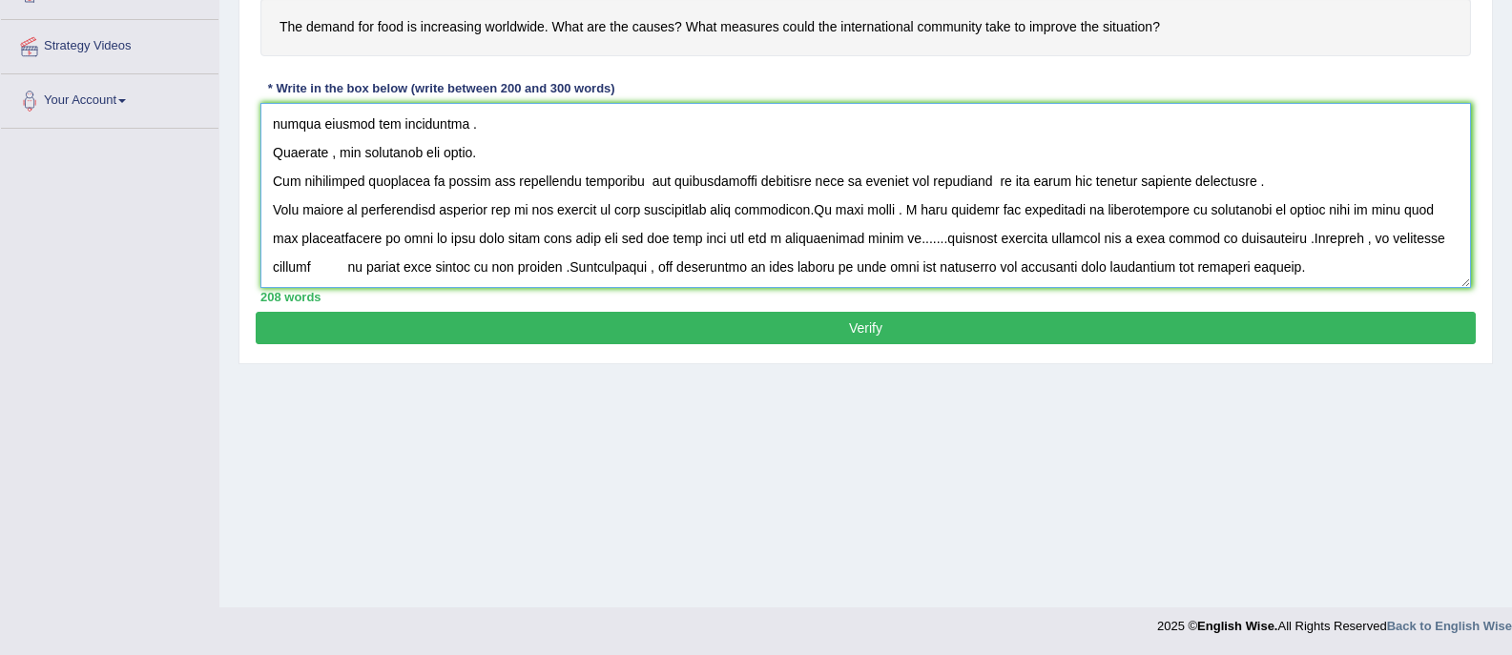
click at [343, 250] on textarea at bounding box center [865, 195] width 1210 height 185
click at [1280, 249] on textarea at bounding box center [865, 195] width 1210 height 185
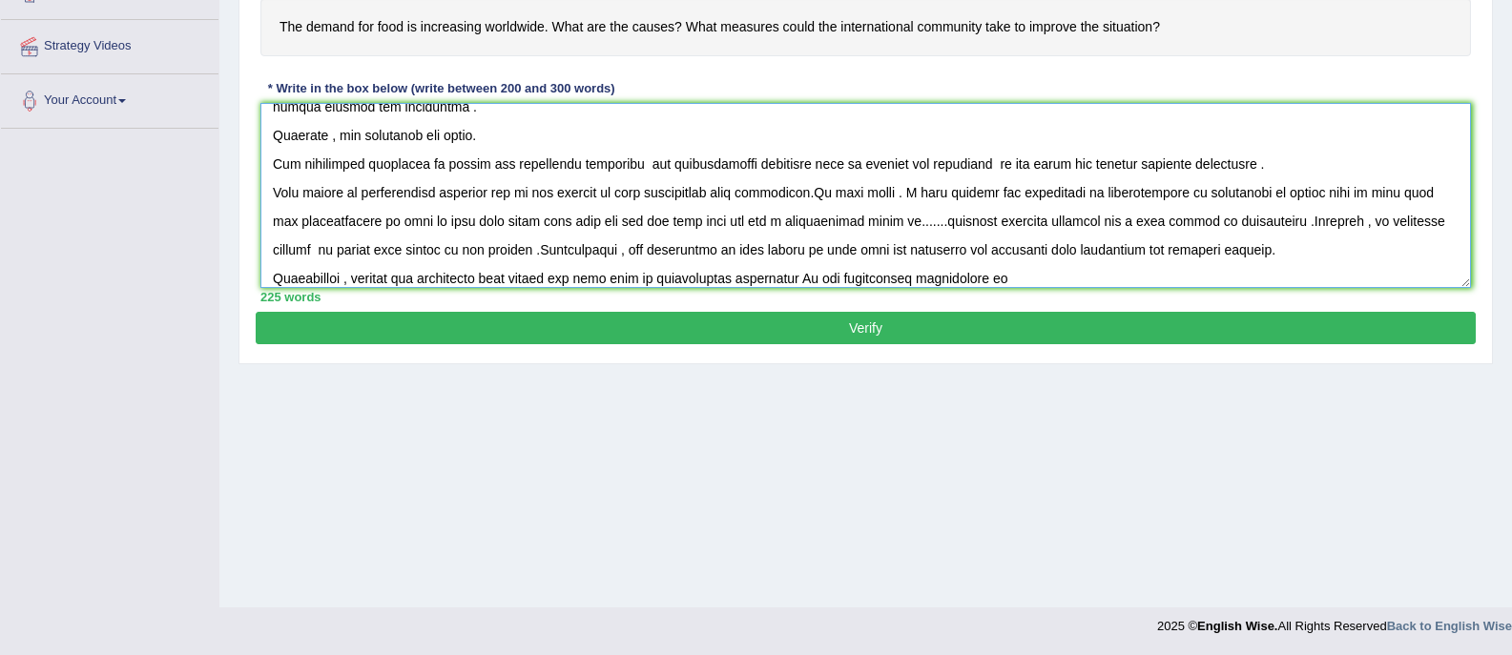
click at [869, 258] on textarea at bounding box center [865, 195] width 1210 height 185
click at [1027, 278] on textarea at bounding box center [865, 195] width 1210 height 185
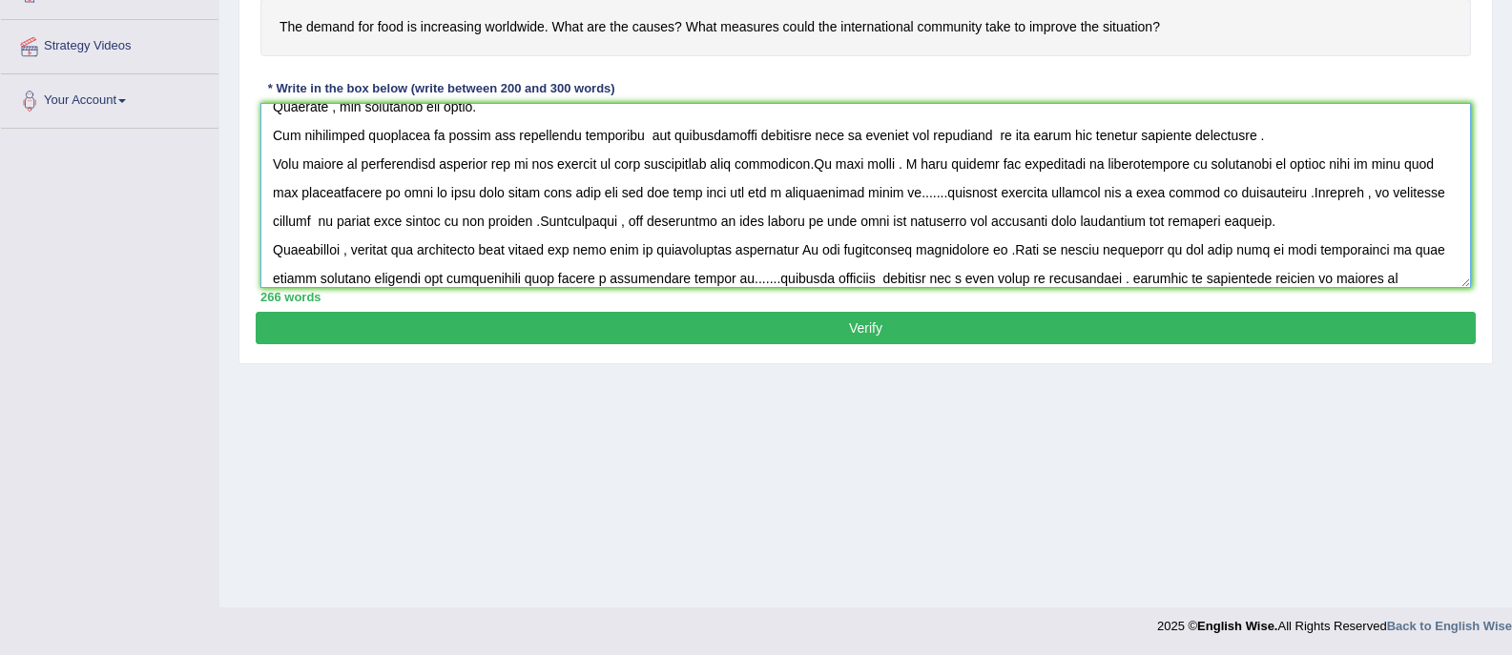
scroll to position [160, 0]
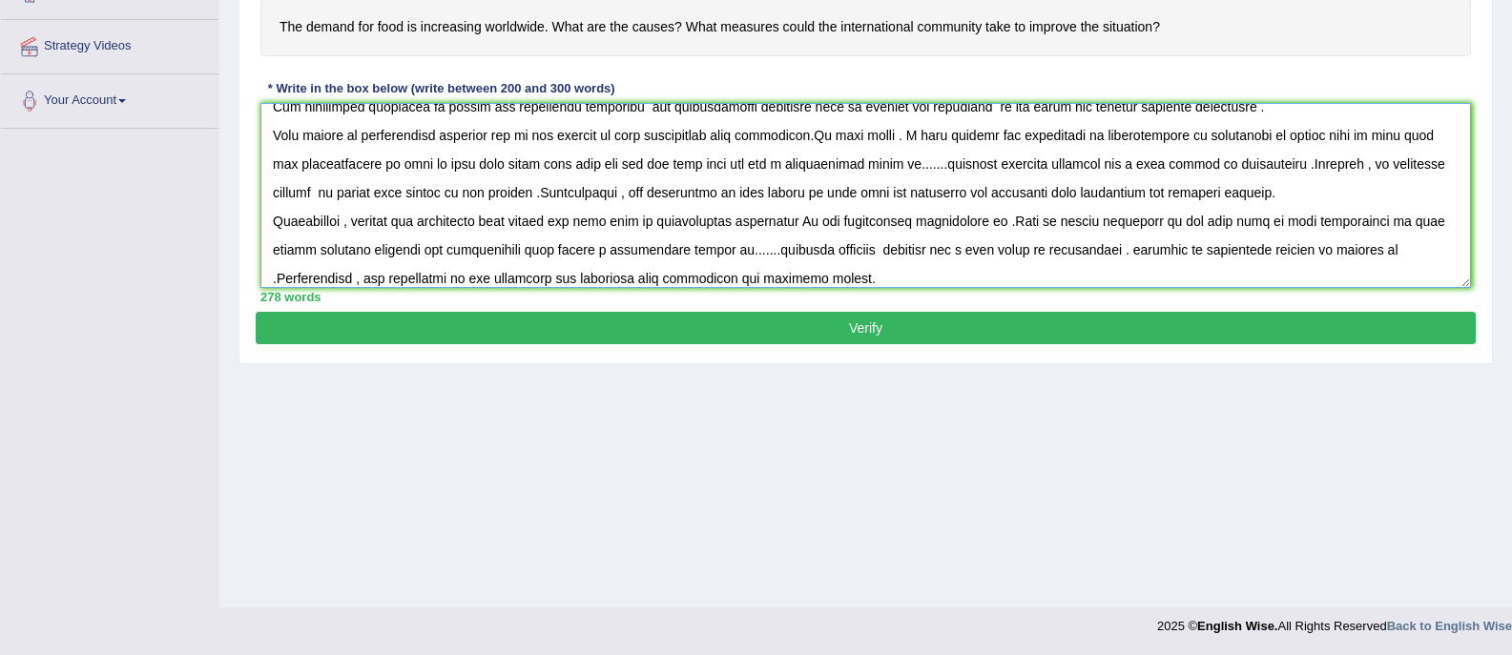
type textarea "In today 's complex world , numerous issues and topic are subject to deate . On…"
click at [926, 325] on button "Verify" at bounding box center [866, 328] width 1220 height 32
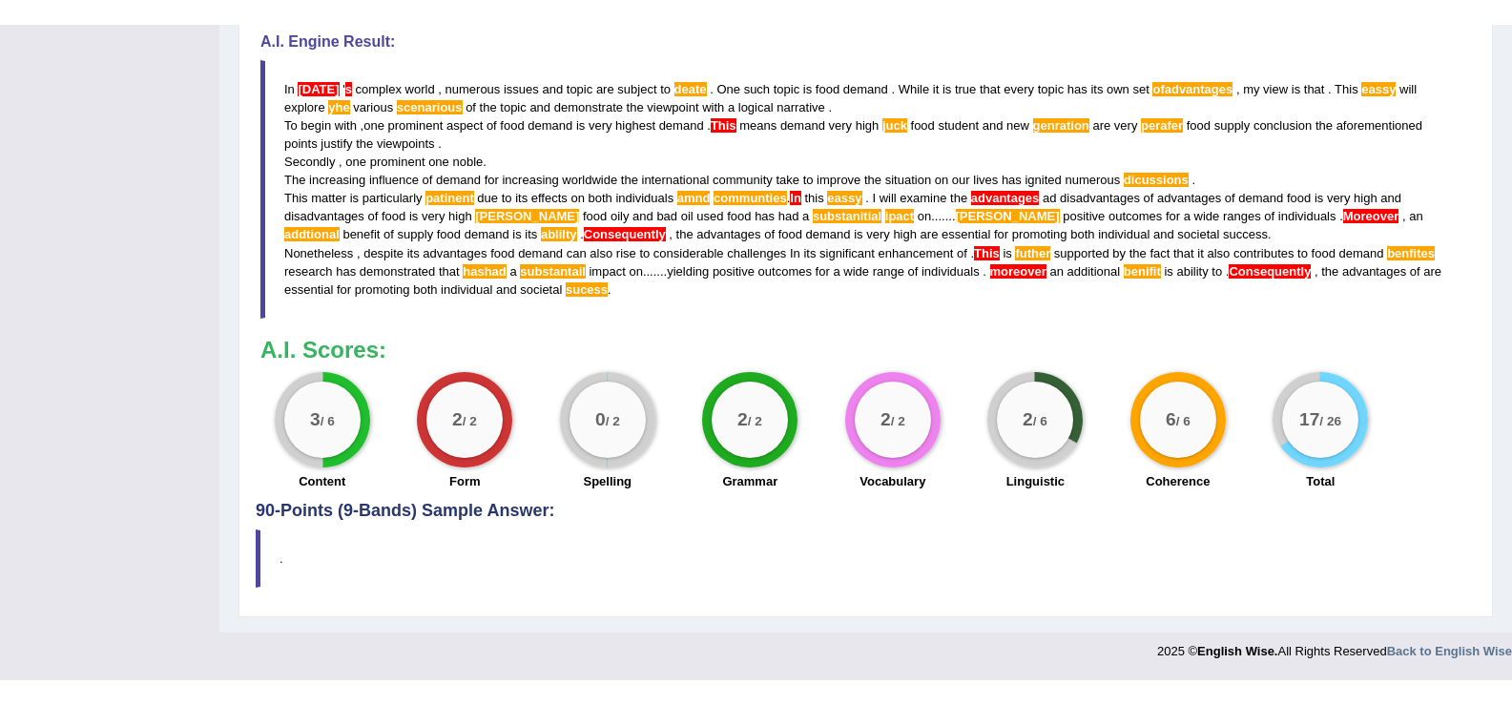
scroll to position [52, 0]
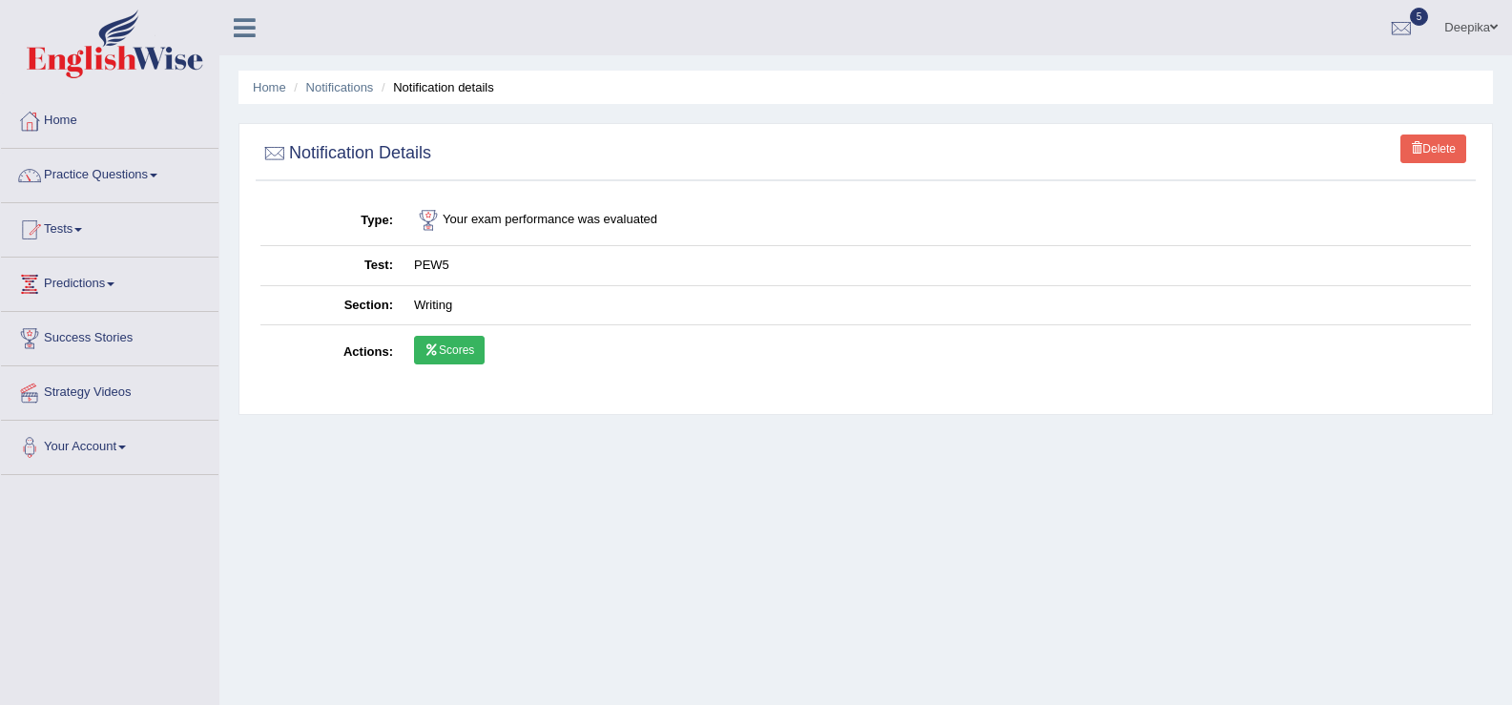
click at [432, 349] on icon at bounding box center [431, 349] width 14 height 11
